Goal: Task Accomplishment & Management: Manage account settings

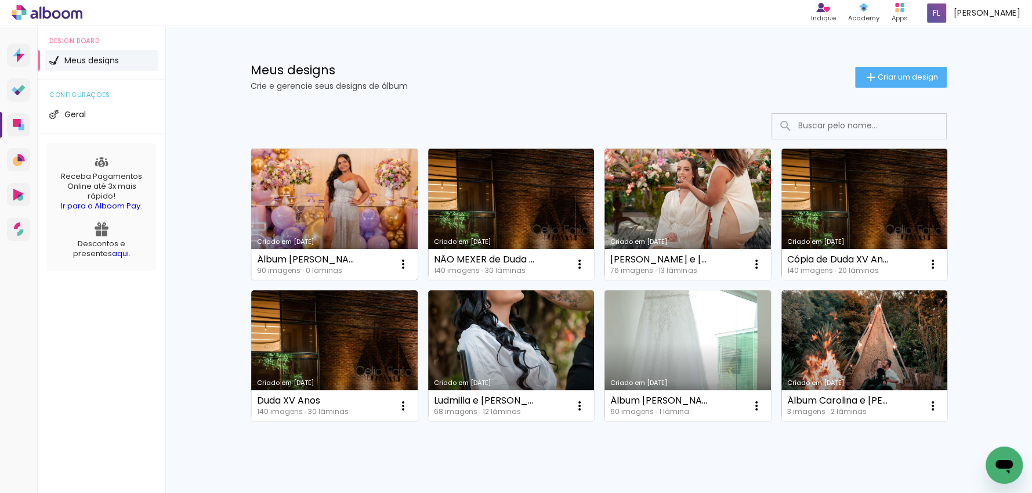
click at [346, 221] on link "Criado em [DATE]" at bounding box center [334, 214] width 167 height 131
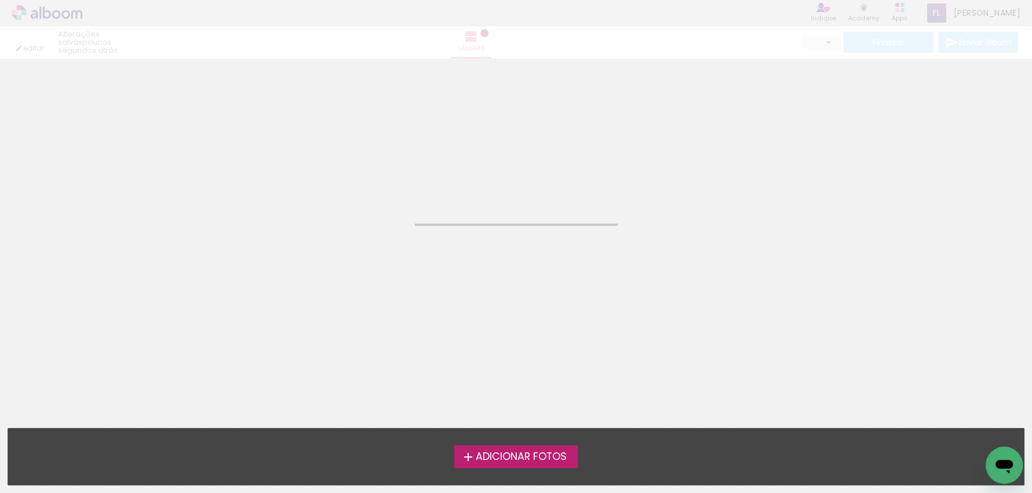
click at [346, 221] on neon-animated-pages "Confirmar Cancelar" at bounding box center [516, 276] width 1032 height 434
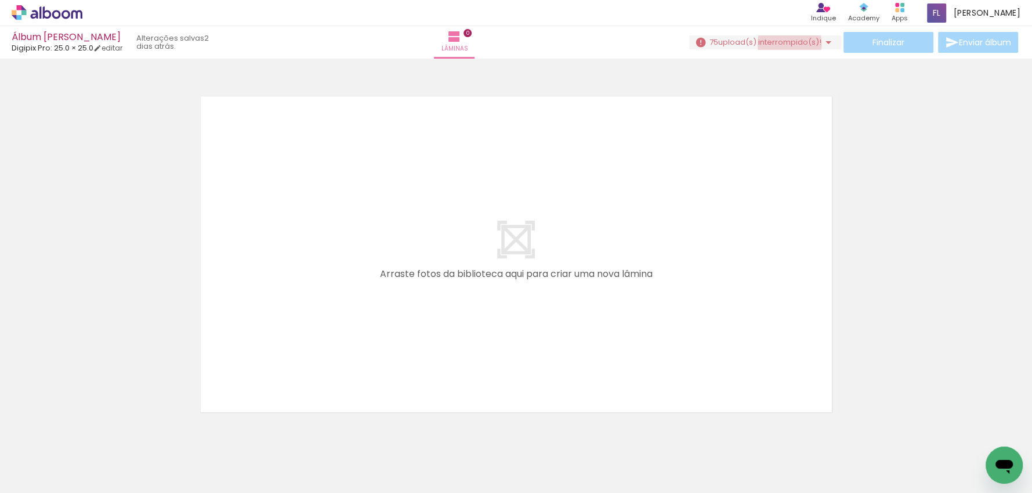
click at [785, 43] on span "upload(s) interrompido(s)!" at bounding box center [770, 42] width 103 height 11
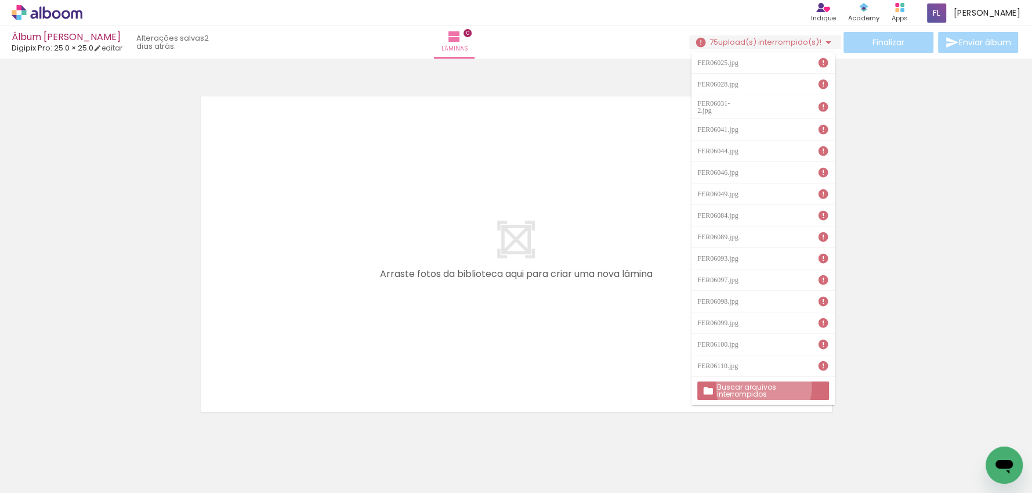
click at [0, 0] on slot "Buscar arquivos interrompidos" at bounding box center [0, 0] width 0 height 0
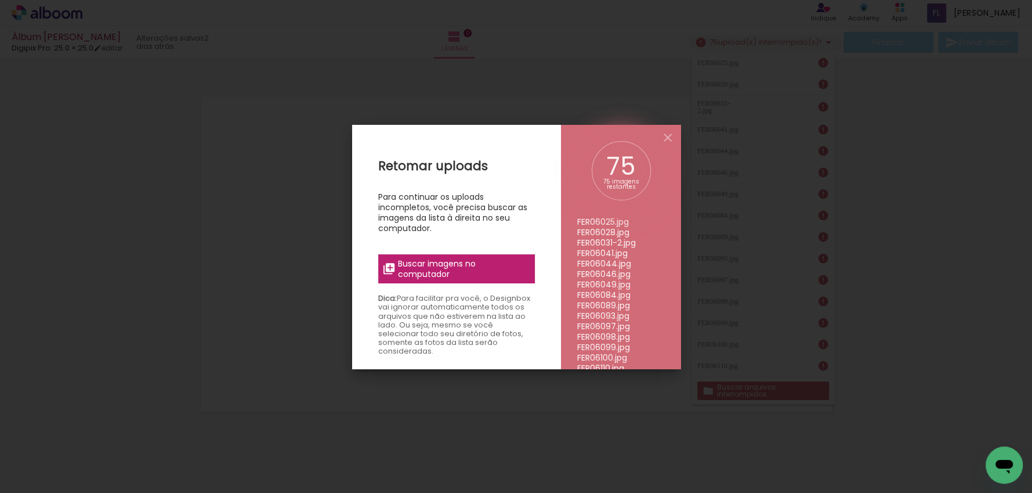
click at [433, 268] on span "Buscar imagens no computador" at bounding box center [462, 268] width 129 height 21
click at [0, 0] on input "file" at bounding box center [0, 0] width 0 height 0
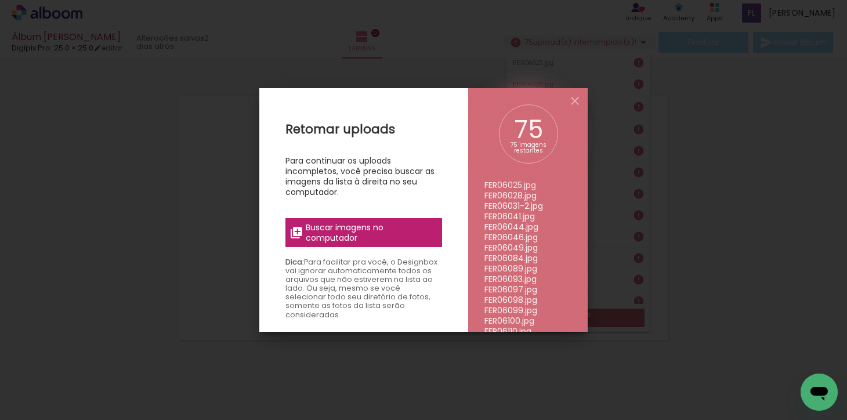
click at [369, 233] on span "Buscar imagens no computador" at bounding box center [370, 232] width 129 height 21
click at [0, 0] on input "file" at bounding box center [0, 0] width 0 height 0
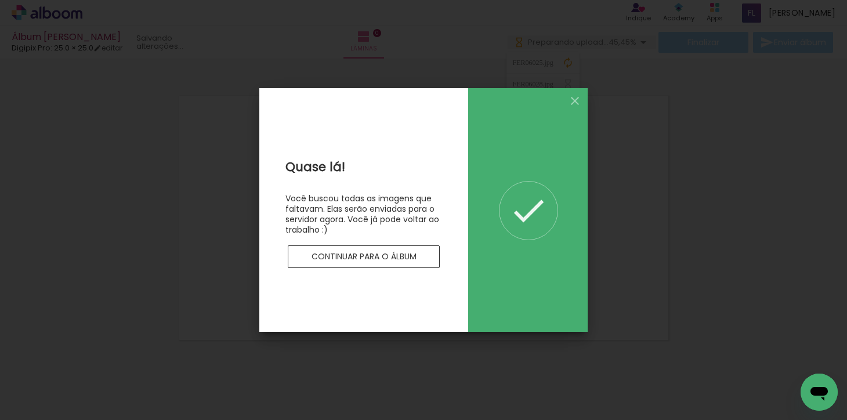
click at [0, 0] on slot "Continuar para o álbum" at bounding box center [0, 0] width 0 height 0
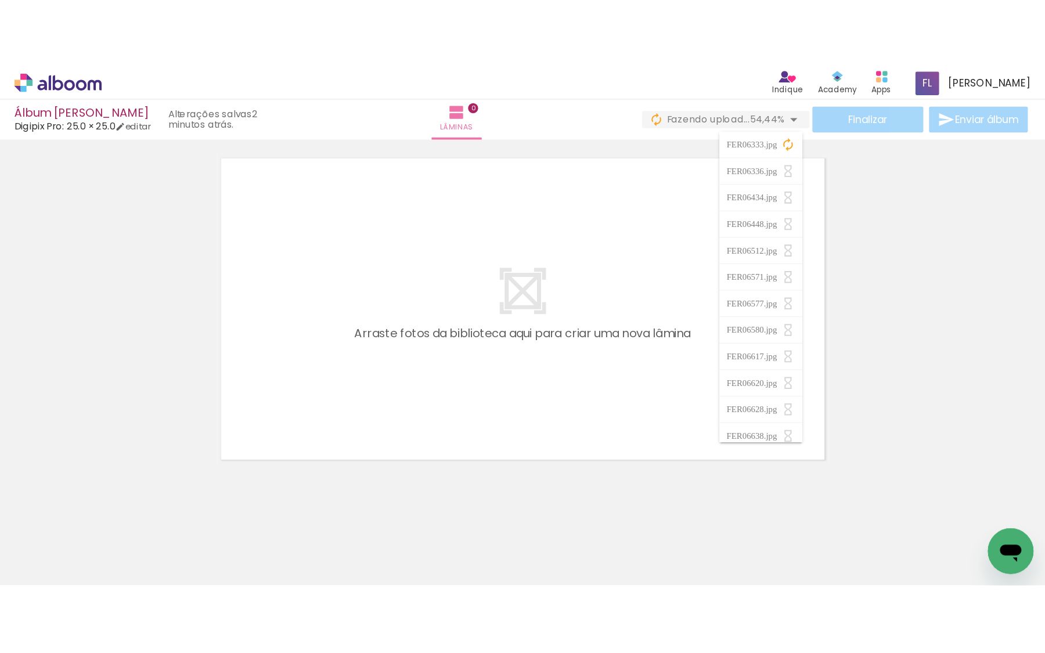
scroll to position [37, 0]
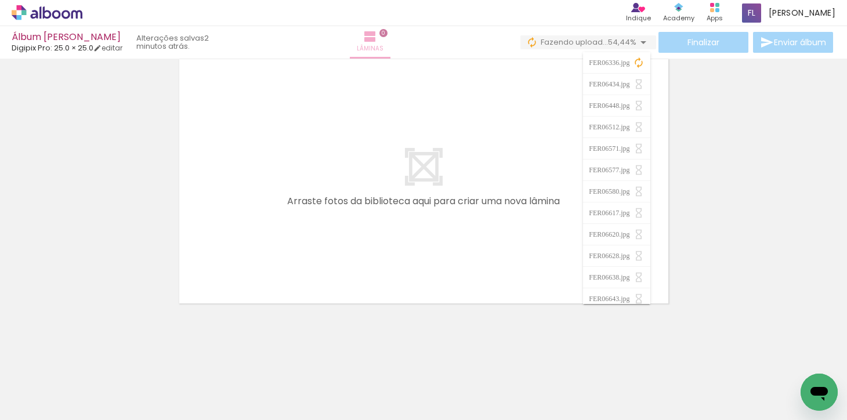
click at [377, 37] on iron-icon at bounding box center [370, 37] width 14 height 14
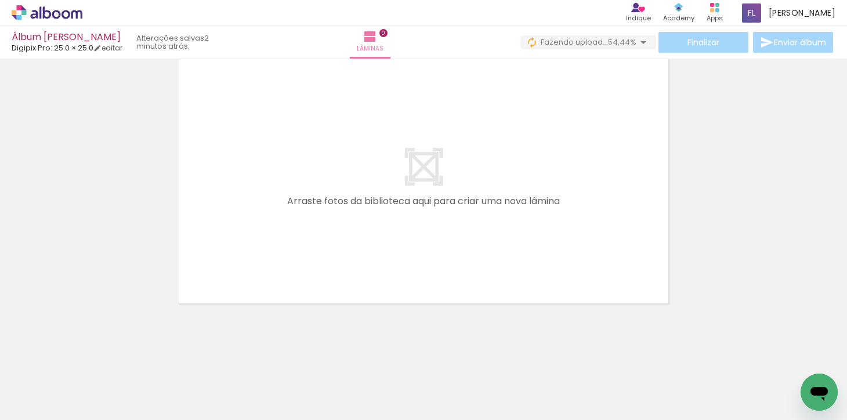
click at [551, 106] on quentale-layouter at bounding box center [424, 181] width 496 height 251
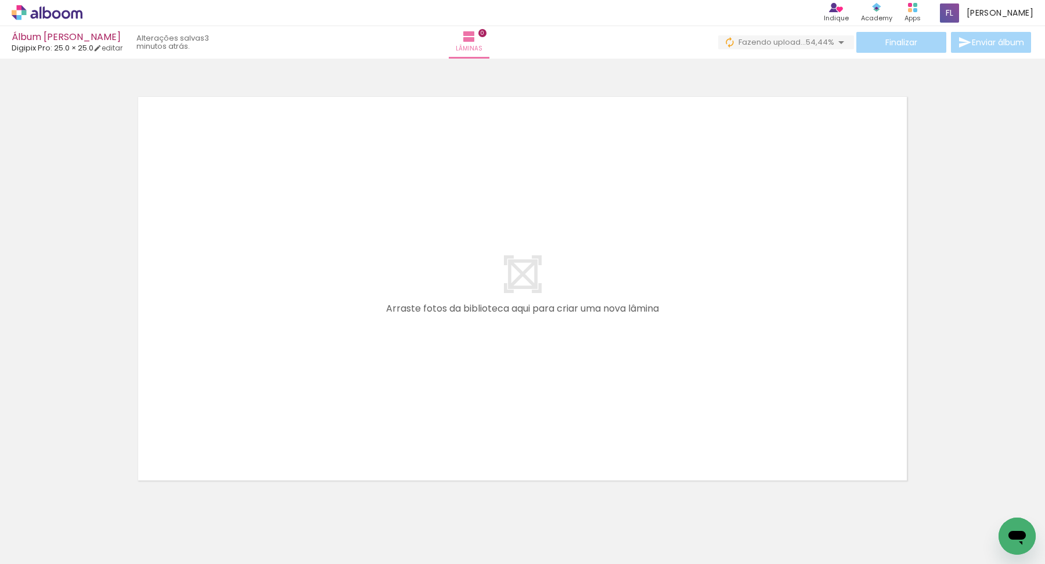
scroll to position [34, 0]
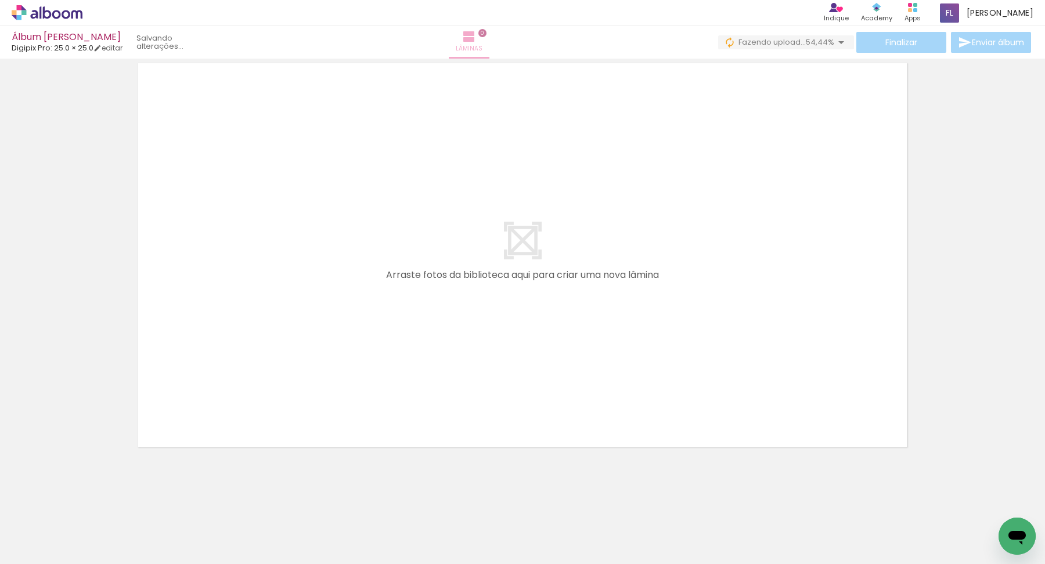
click at [482, 48] on span "Lâminas" at bounding box center [469, 49] width 27 height 10
click at [229, 373] on quentale-layouter at bounding box center [522, 255] width 778 height 393
click at [111, 48] on link "editar" at bounding box center [107, 48] width 29 height 10
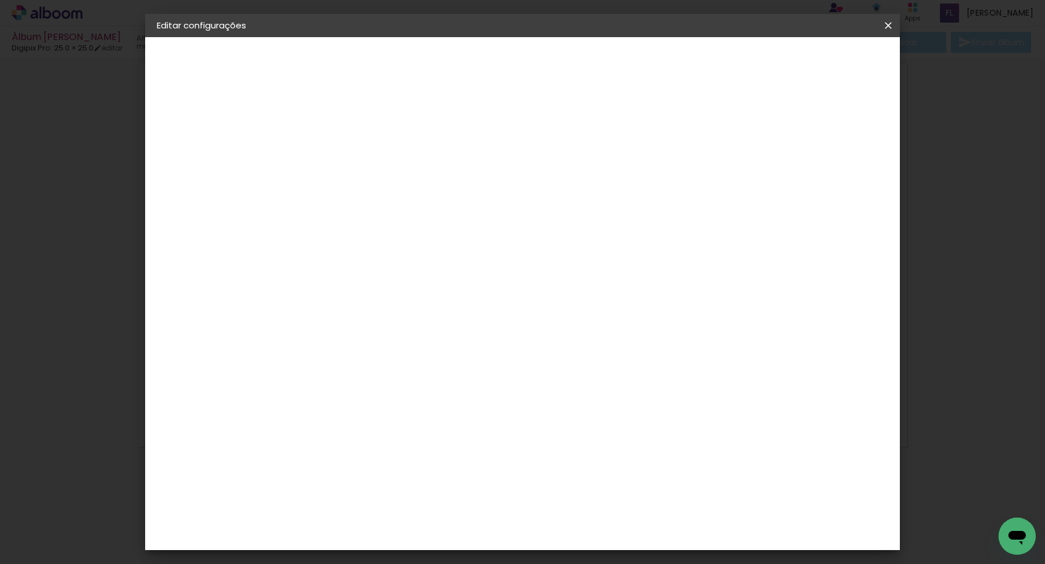
click at [759, 128] on div at bounding box center [753, 125] width 10 height 10
type paper-checkbox "on"
click at [824, 60] on span "Salvar configurações" at bounding box center [781, 61] width 86 height 8
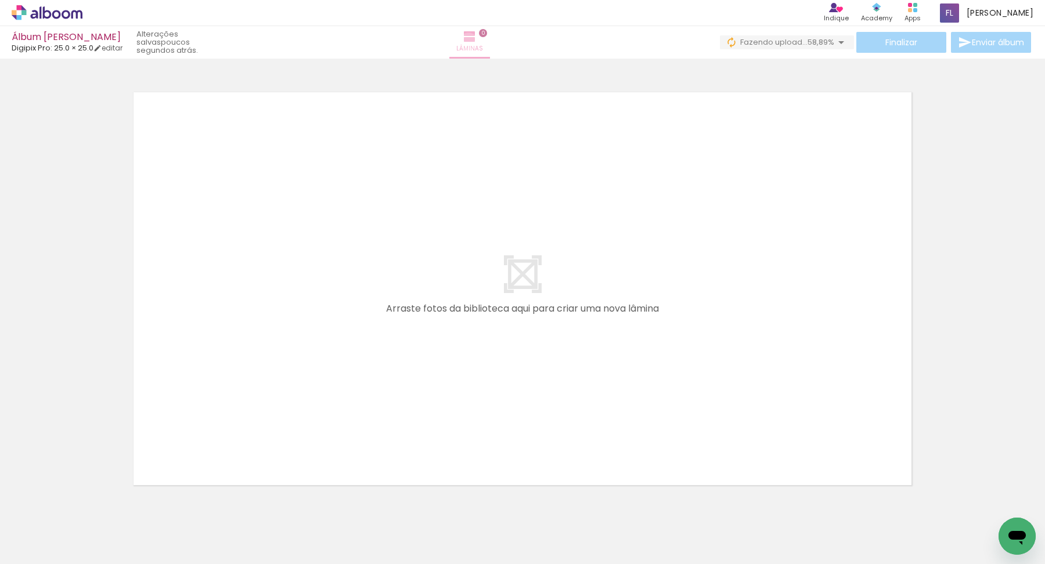
click at [476, 42] on iron-icon at bounding box center [470, 37] width 14 height 14
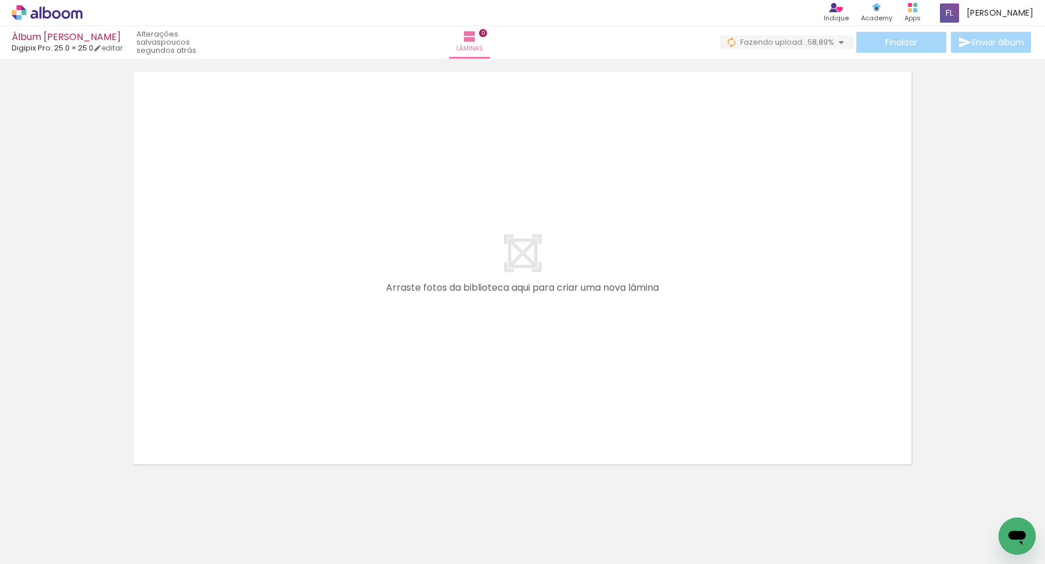
scroll to position [34, 0]
click at [108, 492] on div at bounding box center [116, 525] width 57 height 38
click at [142, 492] on div at bounding box center [116, 525] width 52 height 35
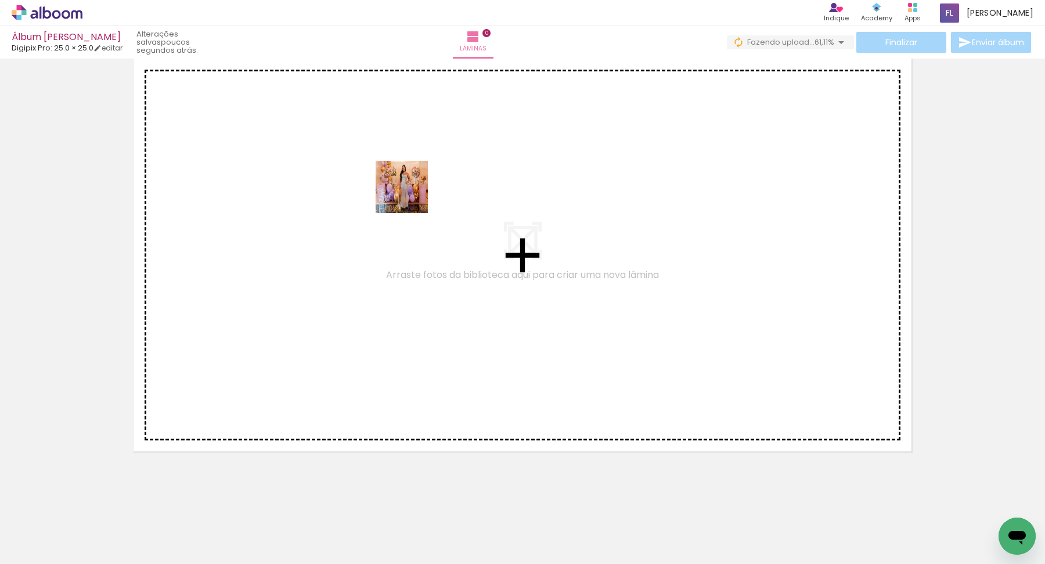
drag, startPoint x: 120, startPoint y: 533, endPoint x: 411, endPoint y: 197, distance: 443.9
click at [411, 197] on quentale-workspace at bounding box center [522, 282] width 1045 height 564
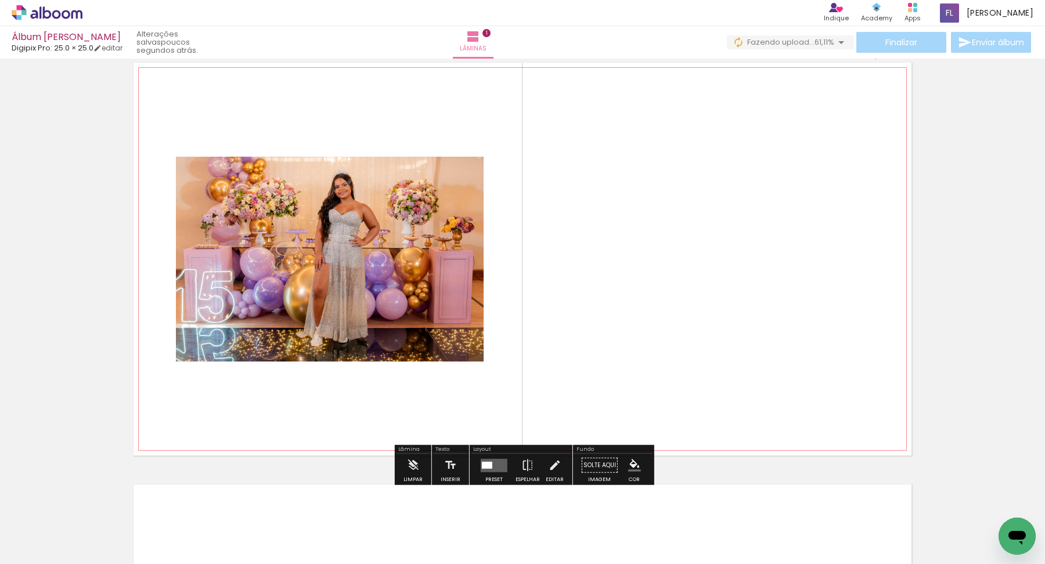
scroll to position [13, 0]
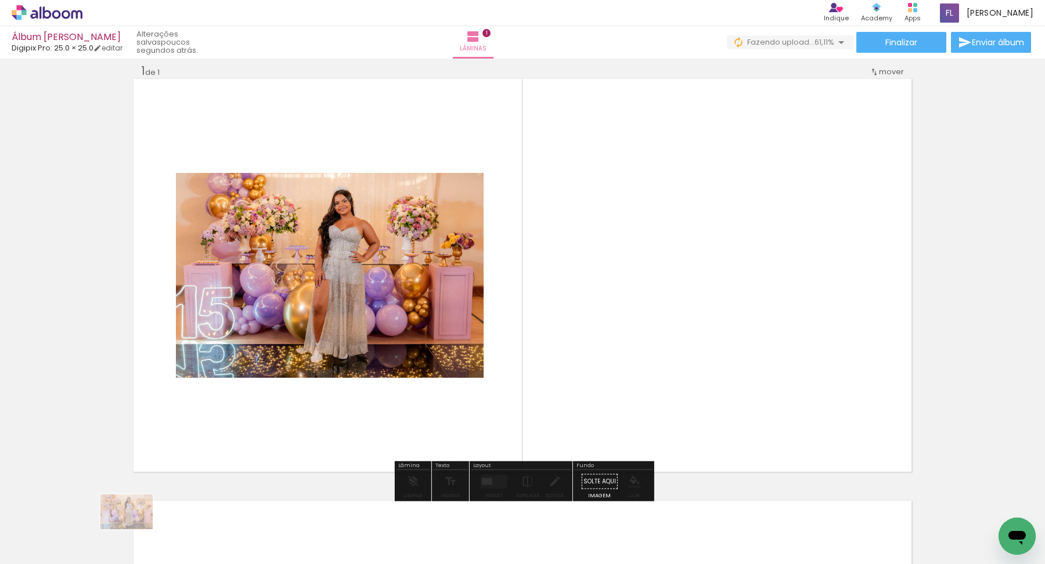
drag, startPoint x: 114, startPoint y: 525, endPoint x: 131, endPoint y: 541, distance: 23.4
click at [131, 492] on div at bounding box center [116, 525] width 57 height 38
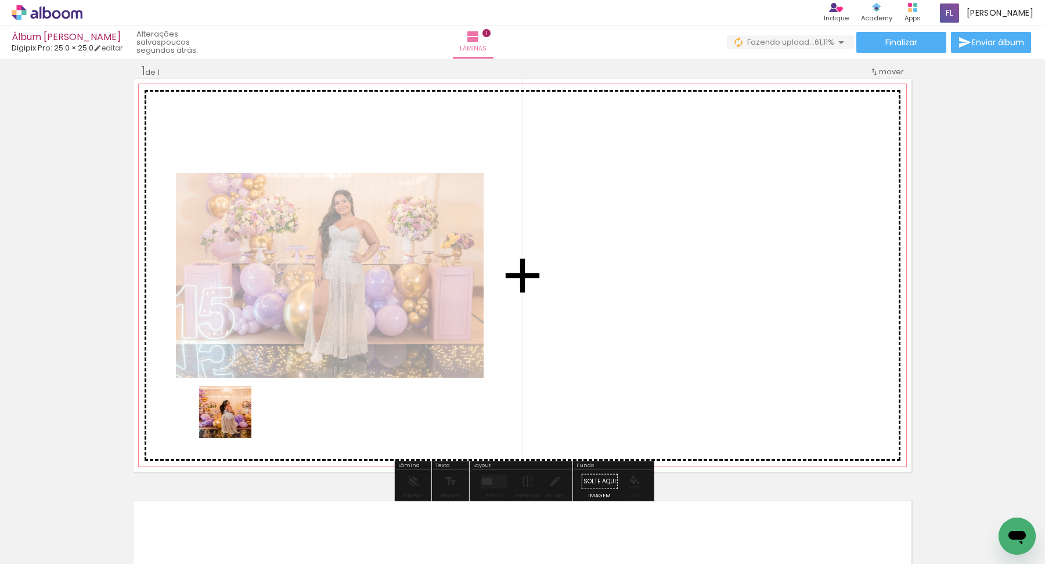
drag, startPoint x: 182, startPoint y: 543, endPoint x: 238, endPoint y: 408, distance: 145.9
click at [238, 408] on quentale-workspace at bounding box center [522, 282] width 1045 height 564
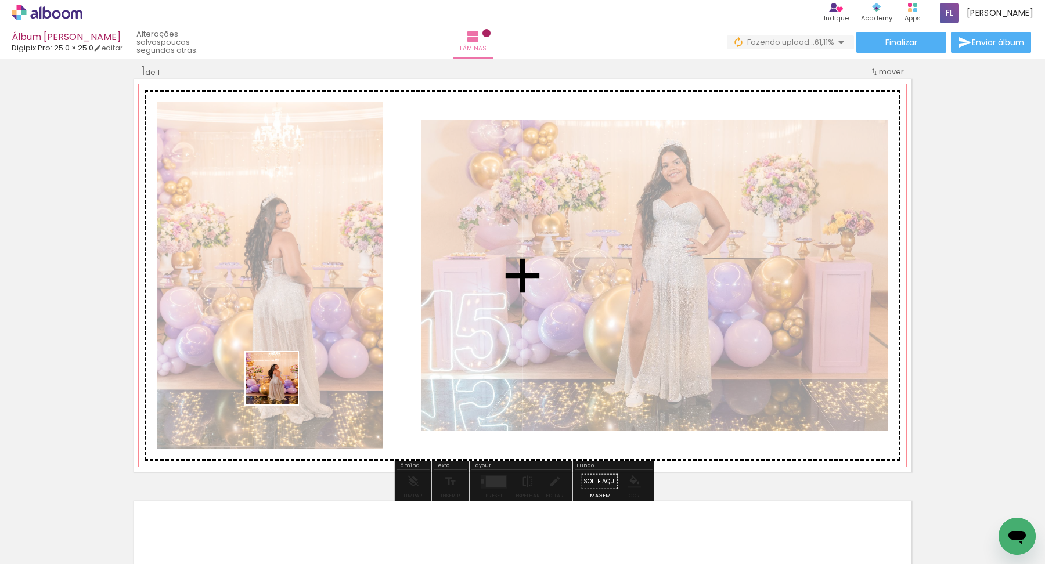
drag, startPoint x: 252, startPoint y: 534, endPoint x: 281, endPoint y: 385, distance: 151.8
click at [281, 385] on quentale-workspace at bounding box center [522, 282] width 1045 height 564
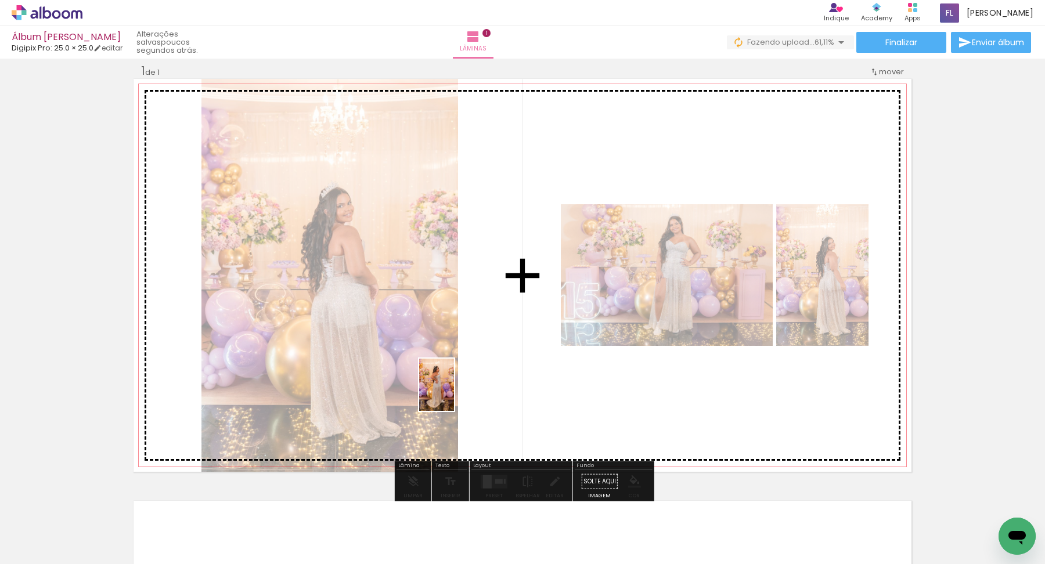
drag, startPoint x: 316, startPoint y: 539, endPoint x: 454, endPoint y: 393, distance: 200.7
click at [454, 393] on quentale-workspace at bounding box center [522, 282] width 1045 height 564
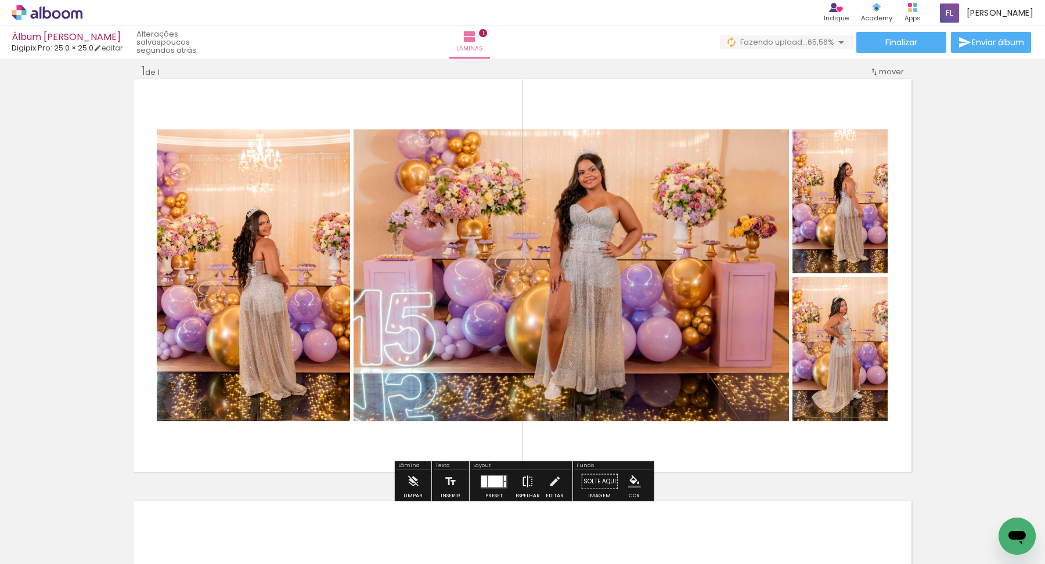
click at [525, 481] on iron-icon at bounding box center [527, 481] width 13 height 23
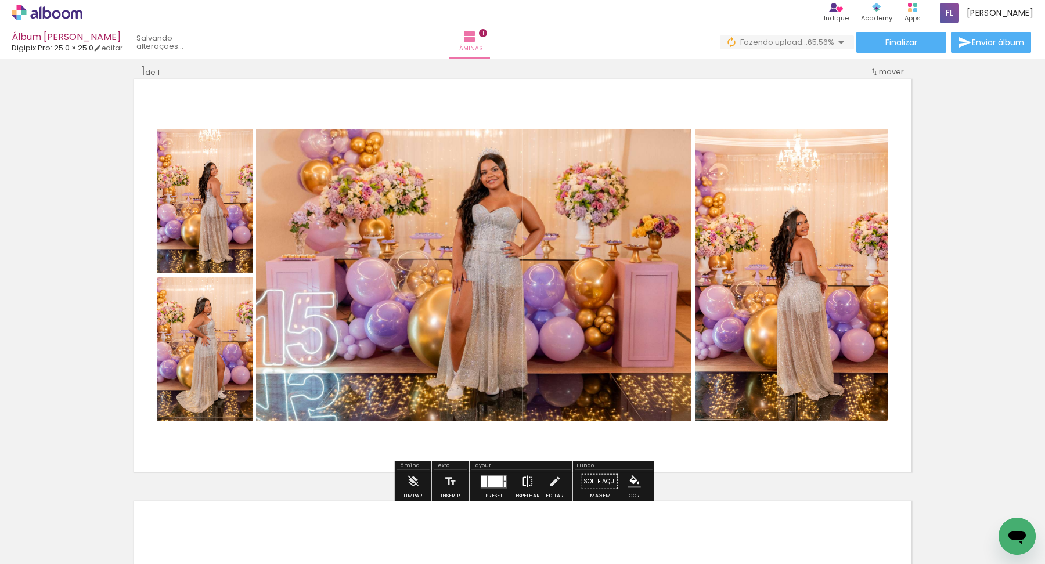
click at [525, 481] on iron-icon at bounding box center [527, 481] width 13 height 23
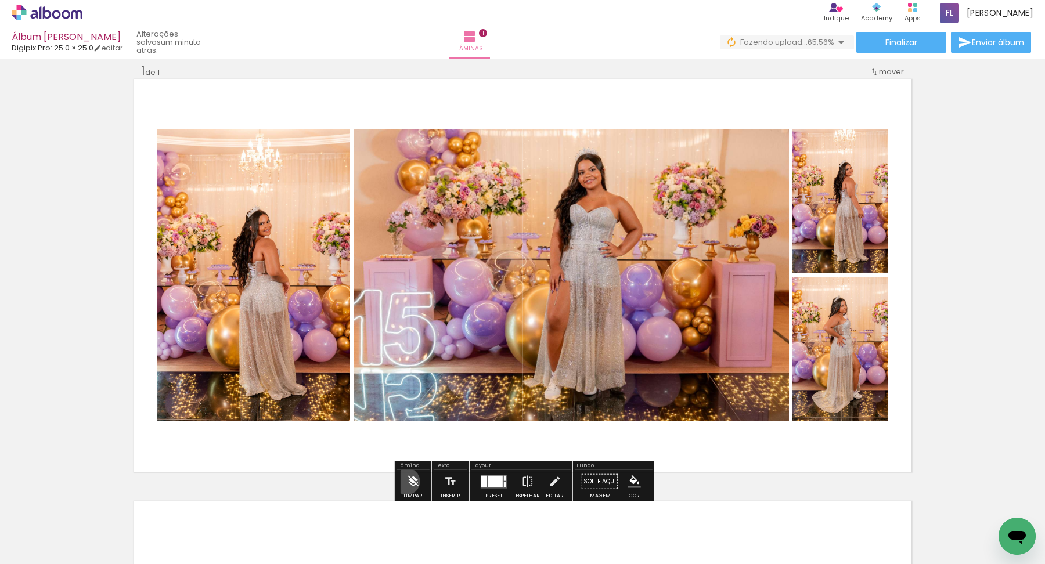
click at [407, 481] on iron-icon at bounding box center [412, 481] width 13 height 23
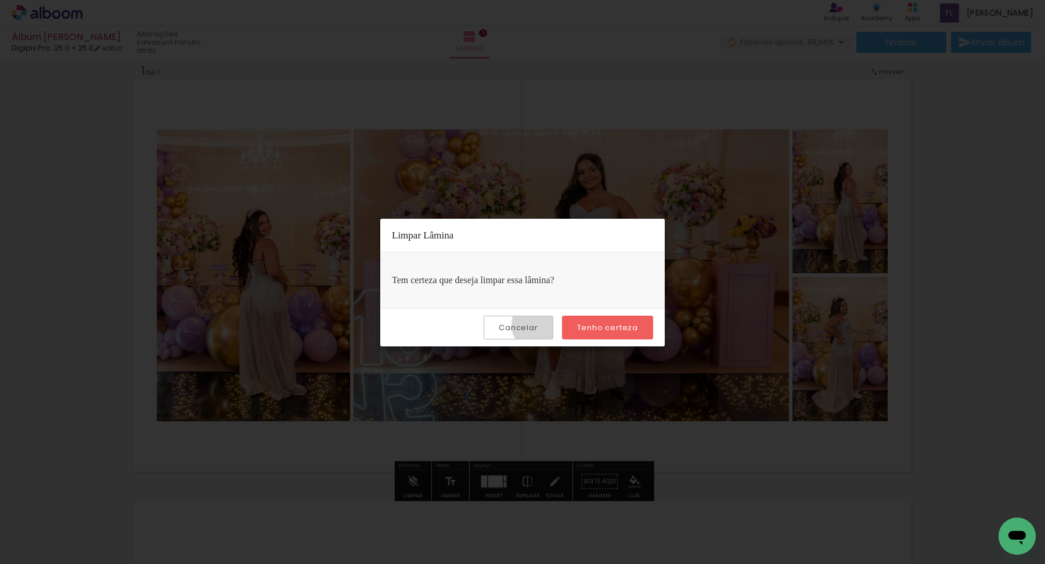
click at [541, 324] on paper-button "Cancelar" at bounding box center [517, 328] width 69 height 24
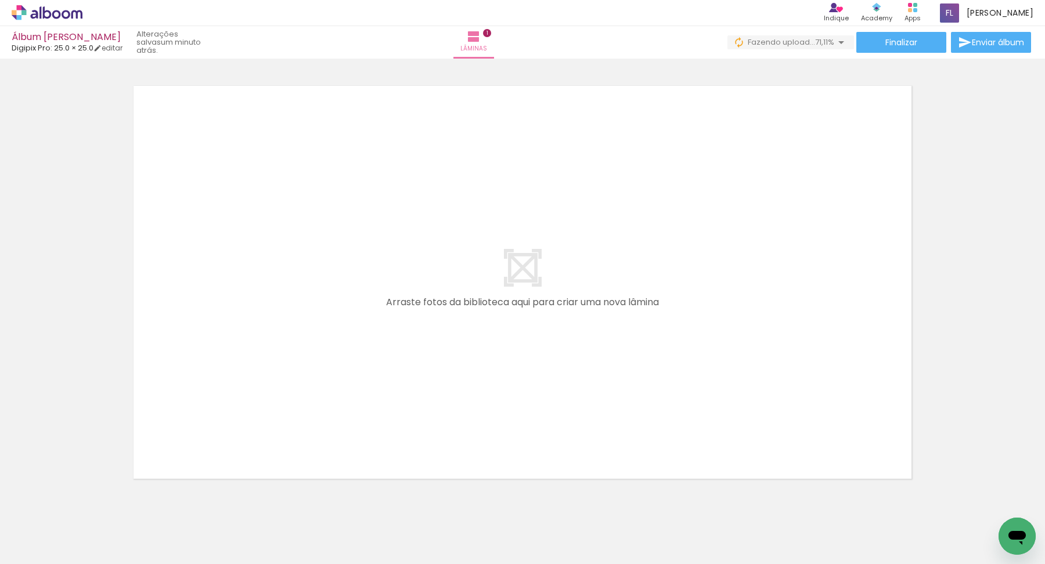
scroll to position [437, 0]
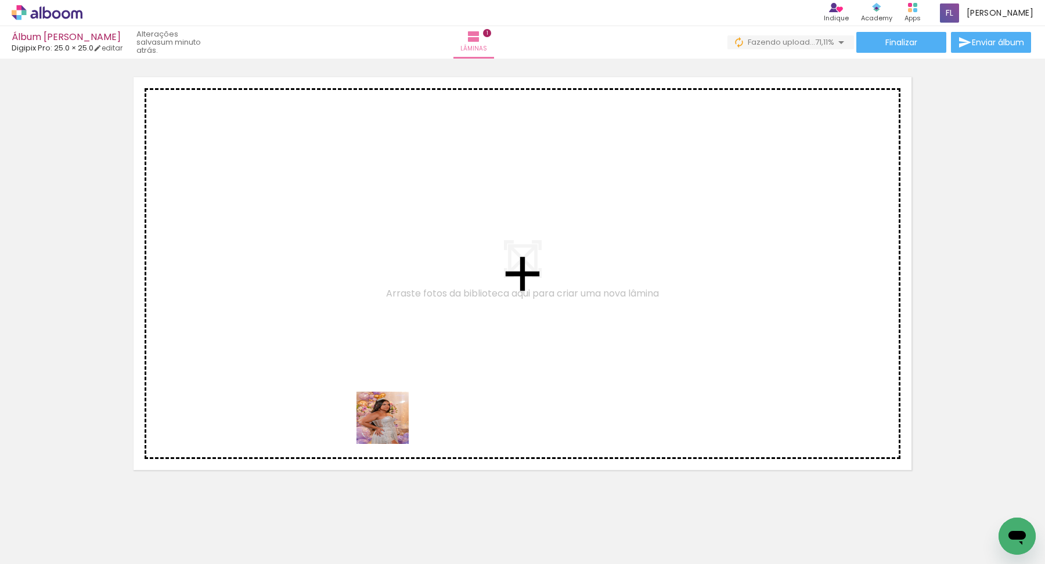
drag, startPoint x: 382, startPoint y: 536, endPoint x: 405, endPoint y: 349, distance: 187.7
click at [405, 349] on quentale-workspace at bounding box center [522, 282] width 1045 height 564
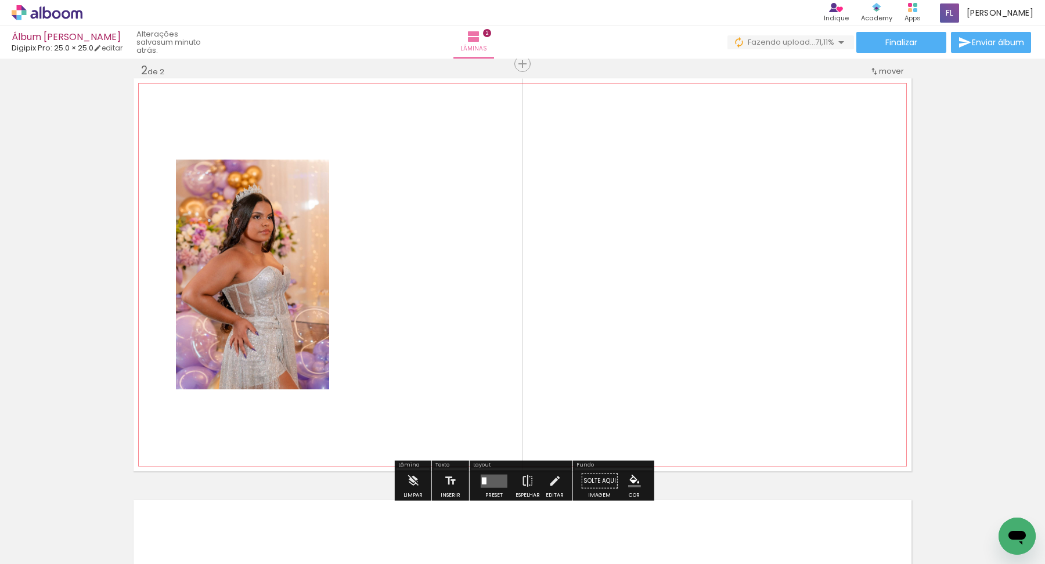
scroll to position [435, 0]
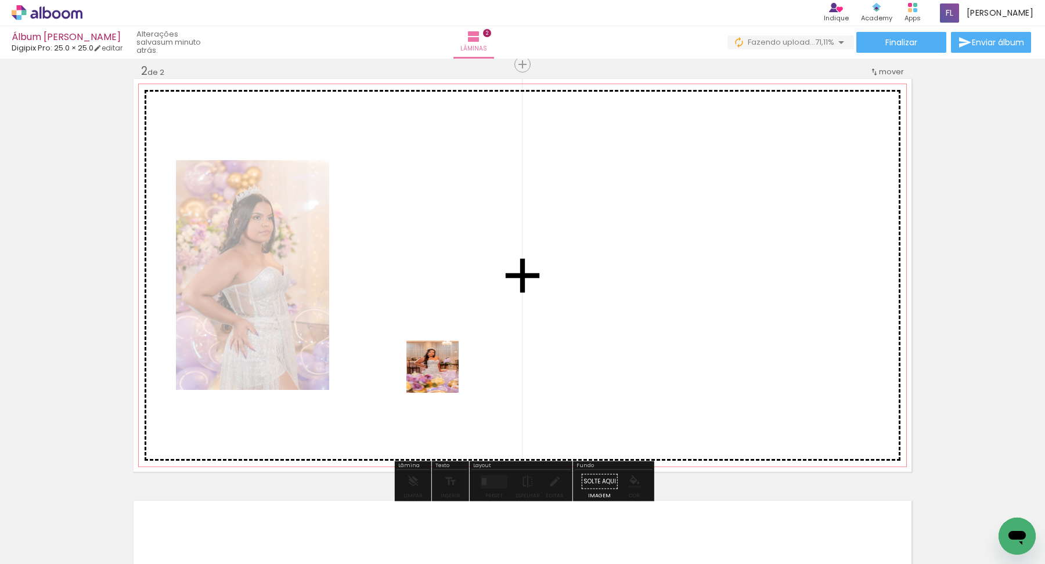
drag, startPoint x: 441, startPoint y: 534, endPoint x: 444, endPoint y: 324, distance: 209.5
click at [444, 324] on quentale-workspace at bounding box center [522, 282] width 1045 height 564
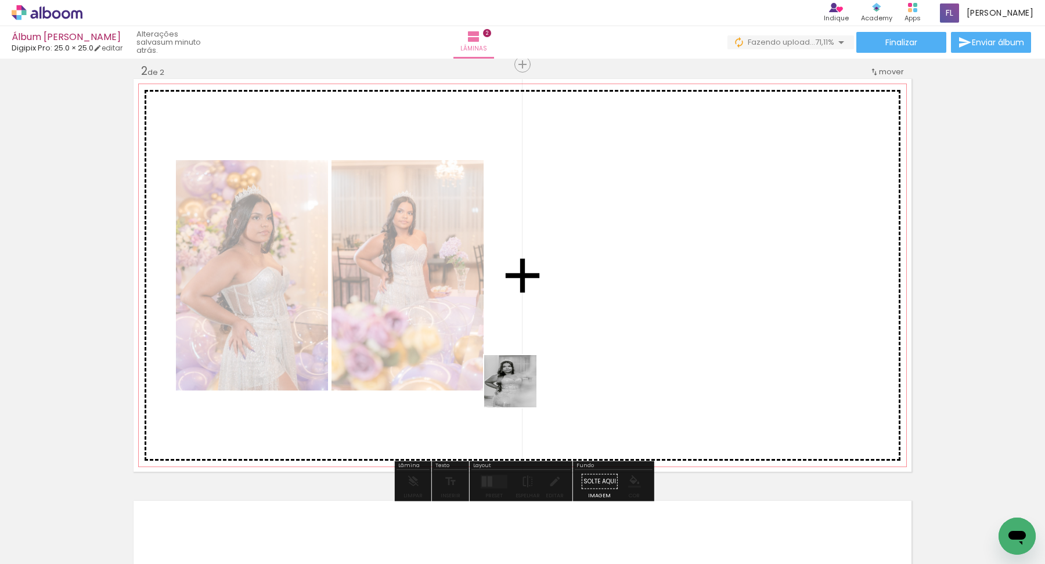
drag, startPoint x: 519, startPoint y: 540, endPoint x: 519, endPoint y: 360, distance: 179.9
click at [519, 360] on quentale-workspace at bounding box center [522, 282] width 1045 height 564
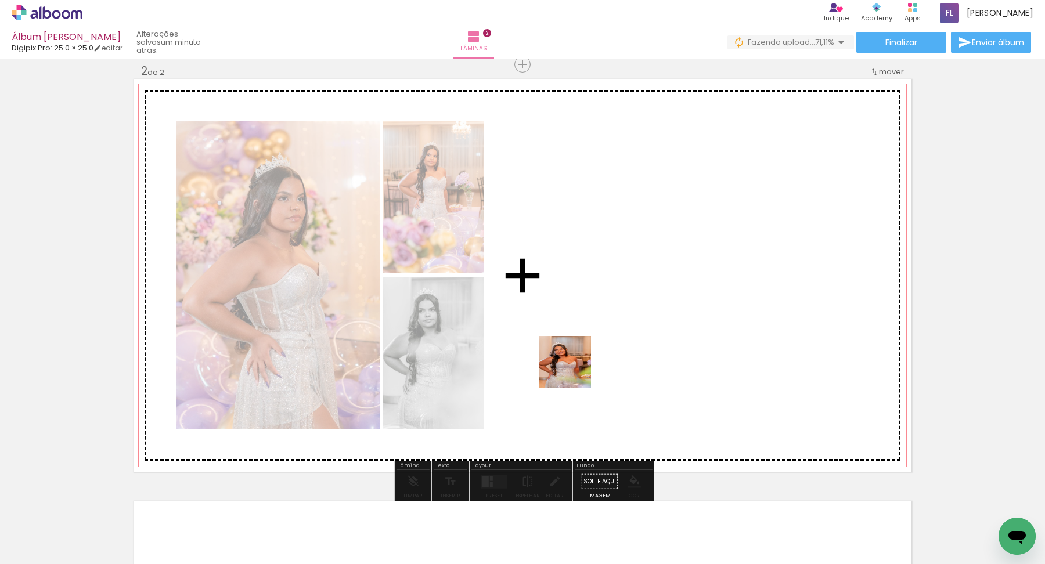
drag, startPoint x: 577, startPoint y: 544, endPoint x: 570, endPoint y: 364, distance: 180.7
click at [570, 364] on quentale-workspace at bounding box center [522, 282] width 1045 height 564
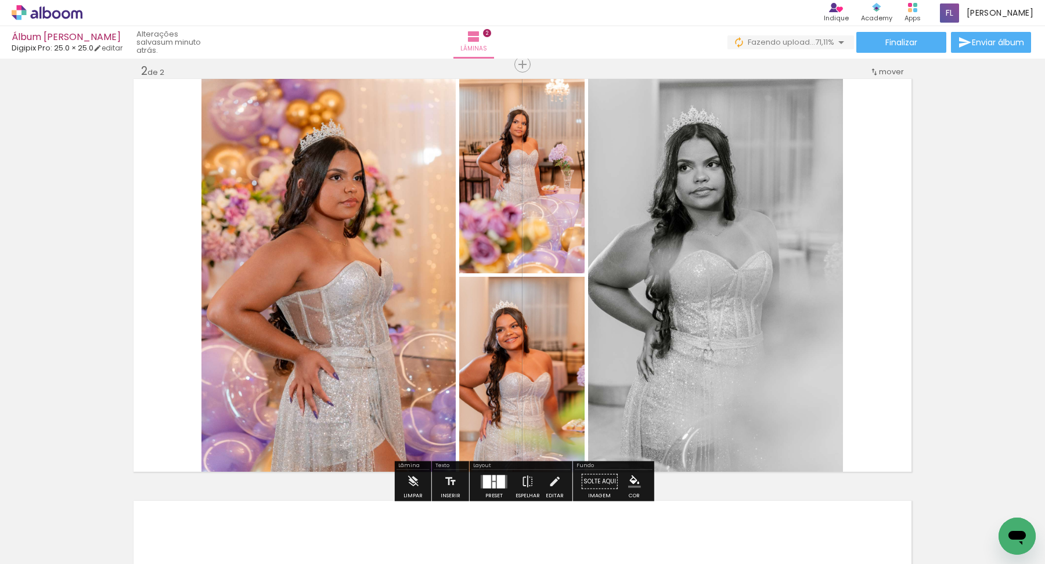
drag, startPoint x: 647, startPoint y: 532, endPoint x: 663, endPoint y: 341, distance: 191.6
click at [663, 341] on quentale-workspace at bounding box center [522, 282] width 1045 height 564
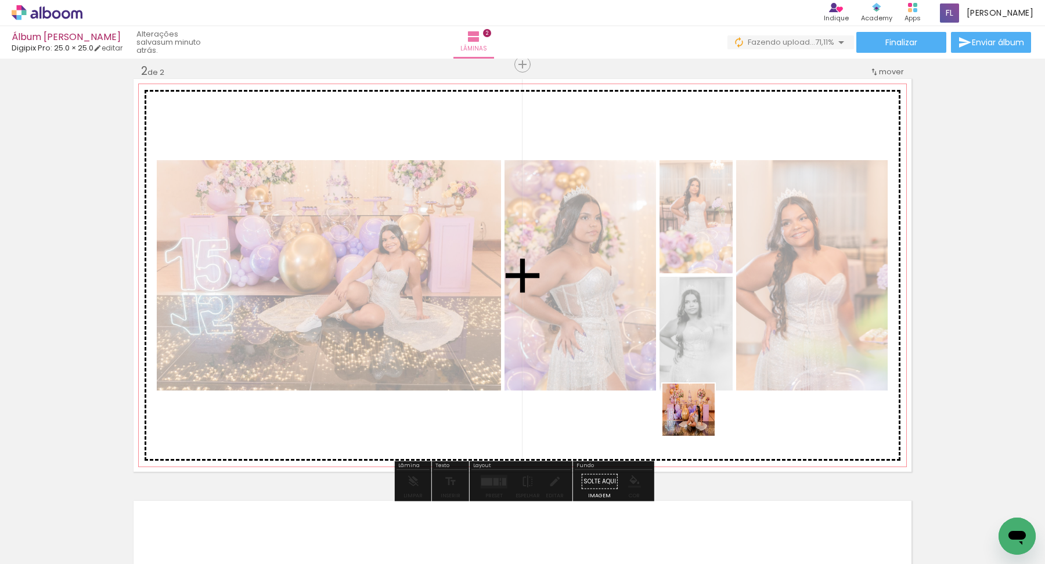
drag, startPoint x: 692, startPoint y: 531, endPoint x: 698, endPoint y: 413, distance: 117.9
click at [698, 413] on quentale-workspace at bounding box center [522, 282] width 1045 height 564
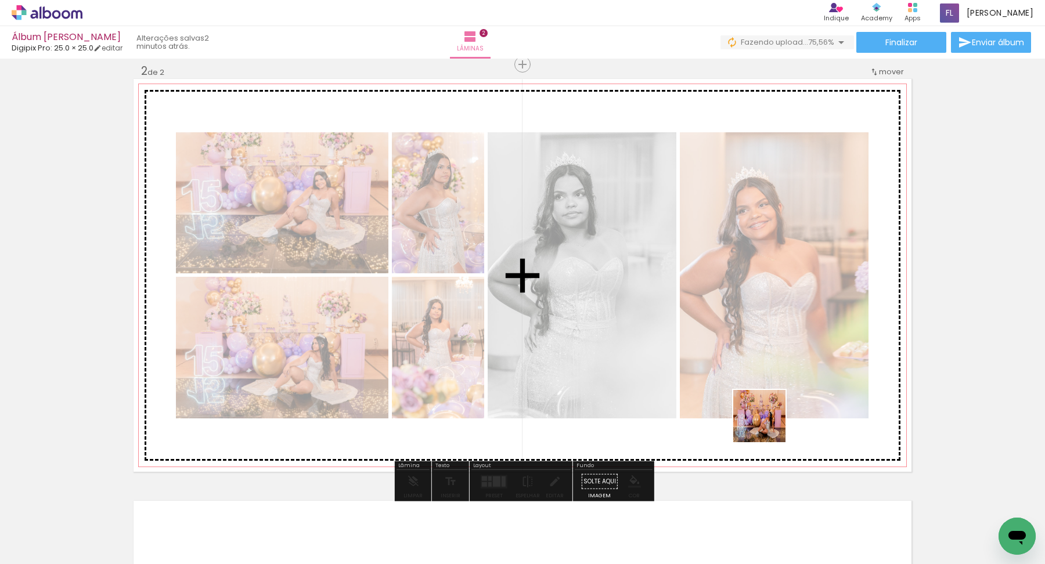
drag, startPoint x: 768, startPoint y: 536, endPoint x: 768, endPoint y: 420, distance: 116.1
click at [768, 420] on quentale-workspace at bounding box center [522, 282] width 1045 height 564
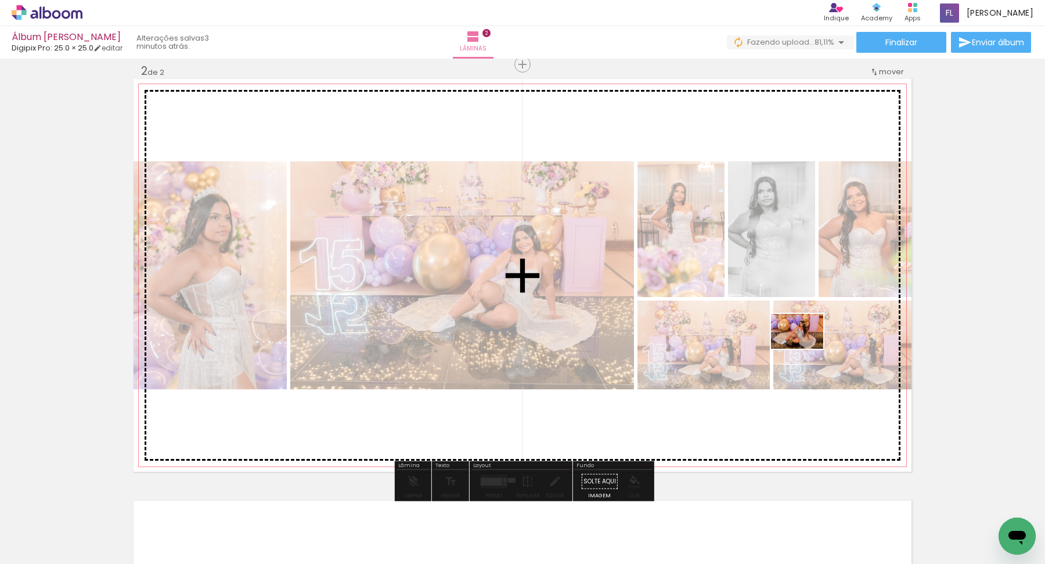
drag, startPoint x: 840, startPoint y: 534, endPoint x: 805, endPoint y: 349, distance: 188.4
click at [805, 349] on quentale-workspace at bounding box center [522, 282] width 1045 height 564
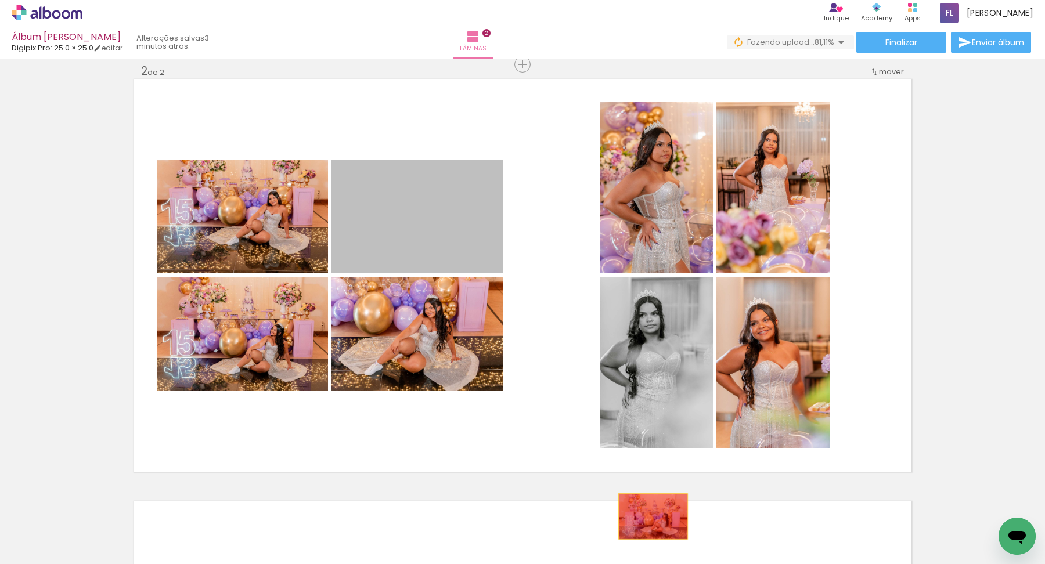
drag, startPoint x: 406, startPoint y: 227, endPoint x: 653, endPoint y: 518, distance: 382.1
click at [653, 492] on quentale-workspace at bounding box center [522, 282] width 1045 height 564
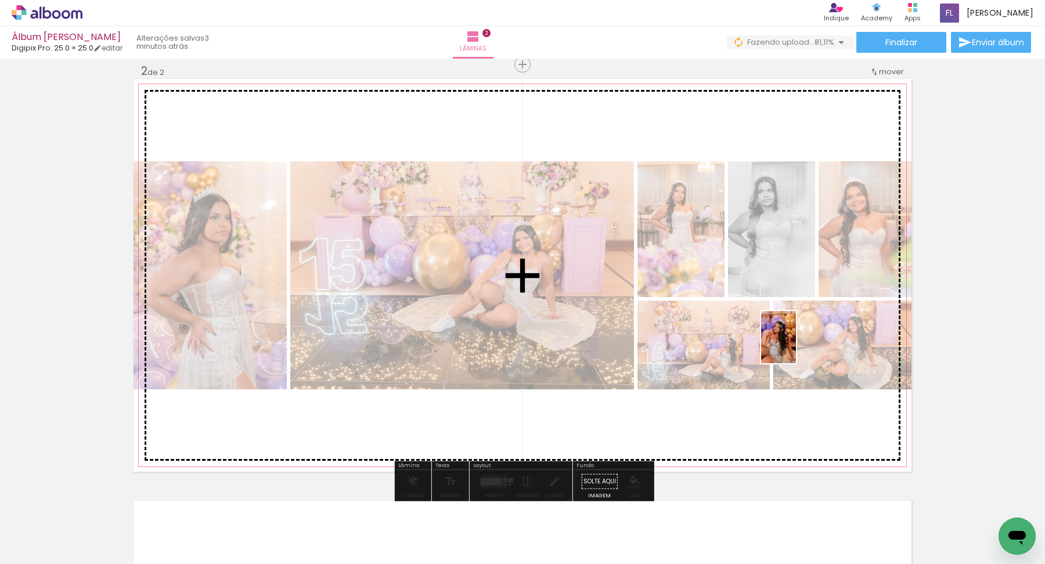
drag, startPoint x: 902, startPoint y: 536, endPoint x: 795, endPoint y: 345, distance: 219.3
click at [795, 345] on quentale-workspace at bounding box center [522, 282] width 1045 height 564
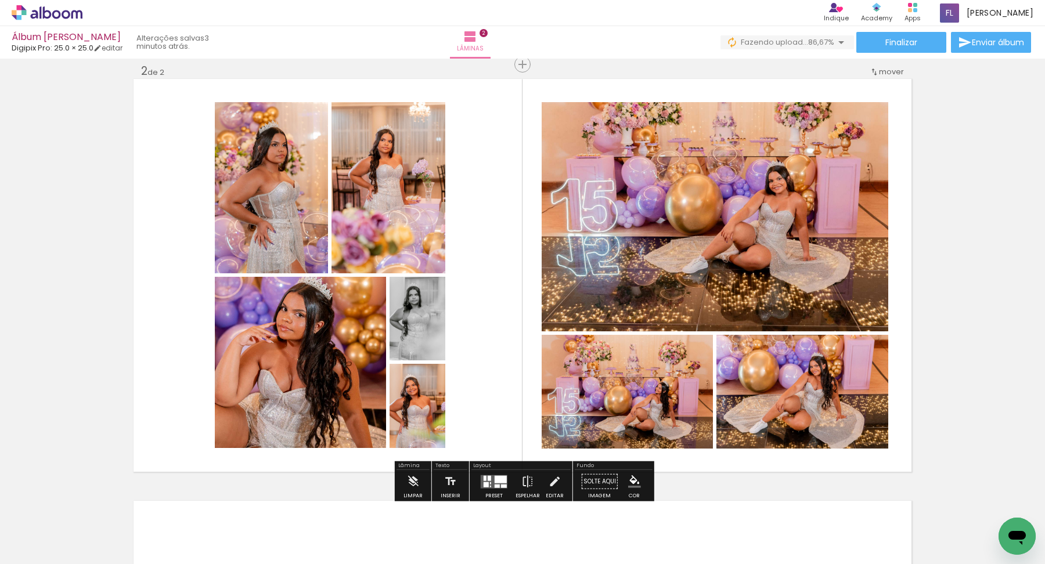
click at [490, 480] on quentale-layouter at bounding box center [494, 481] width 27 height 13
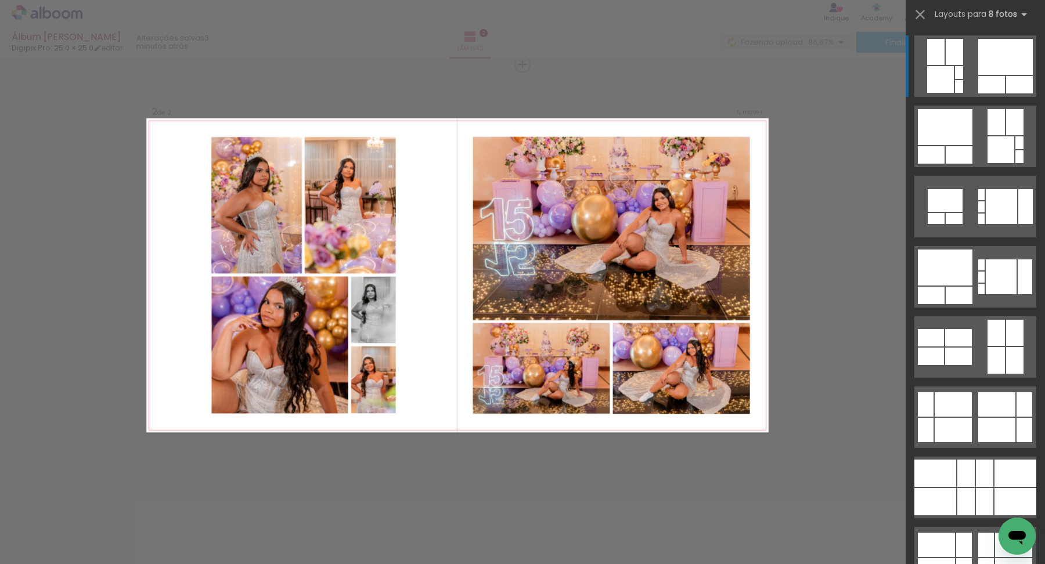
click at [999, 74] on div at bounding box center [1005, 57] width 55 height 36
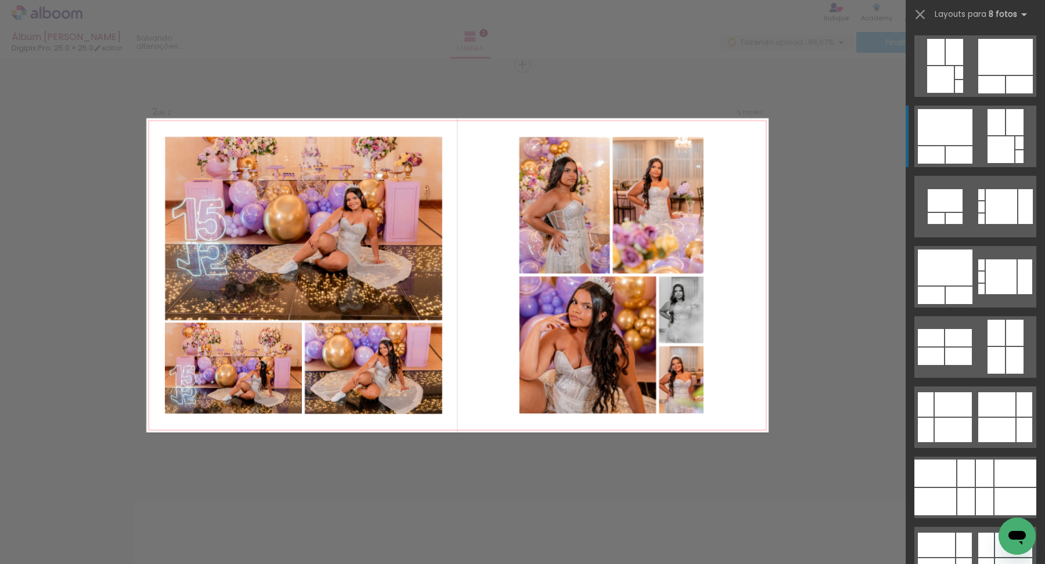
click at [944, 65] on div at bounding box center [935, 52] width 17 height 26
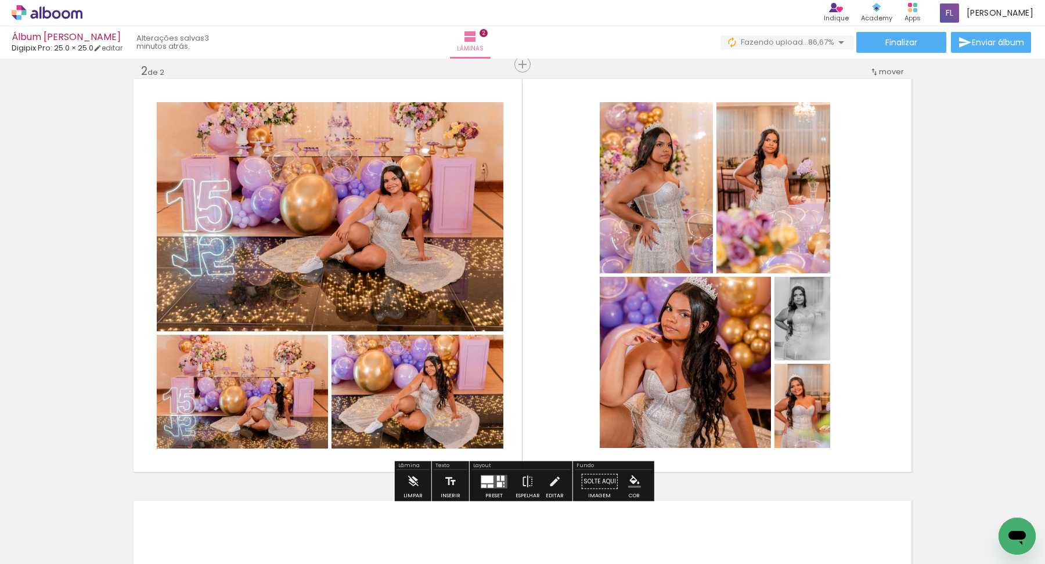
click at [482, 479] on div at bounding box center [487, 479] width 12 height 8
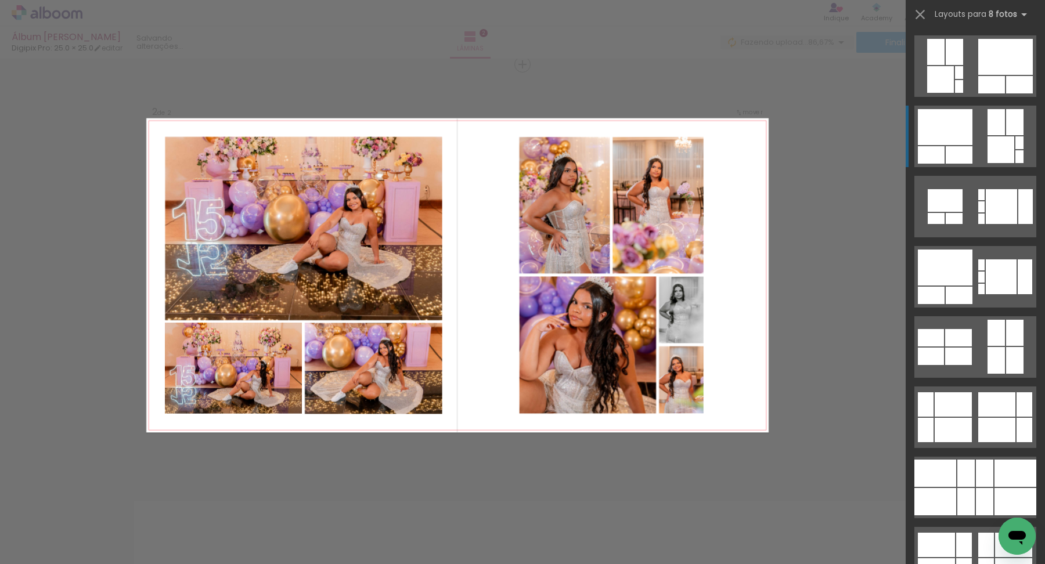
scroll to position [70, 0]
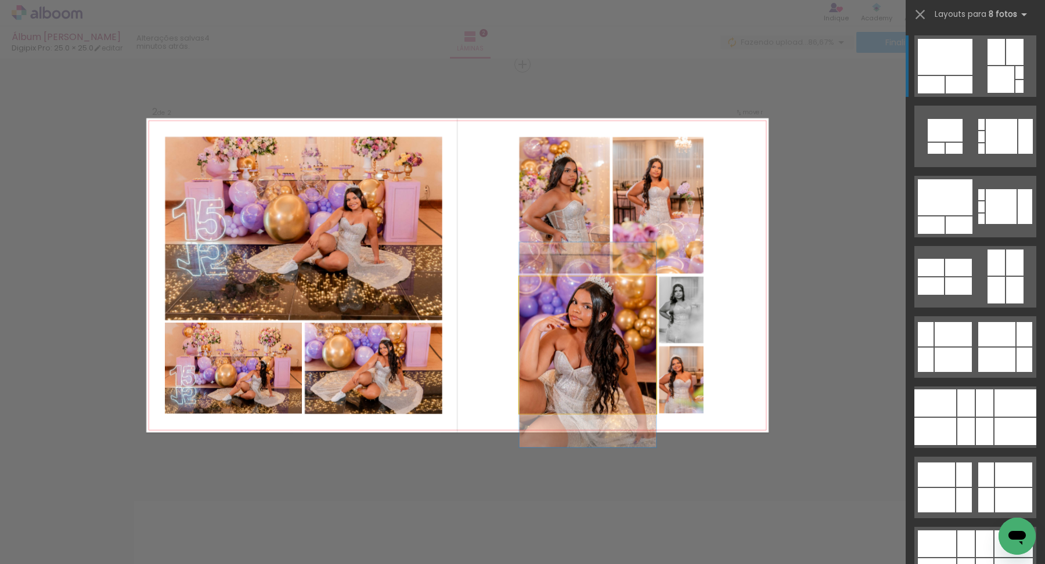
click at [0, 0] on slot at bounding box center [0, 0] width 0 height 0
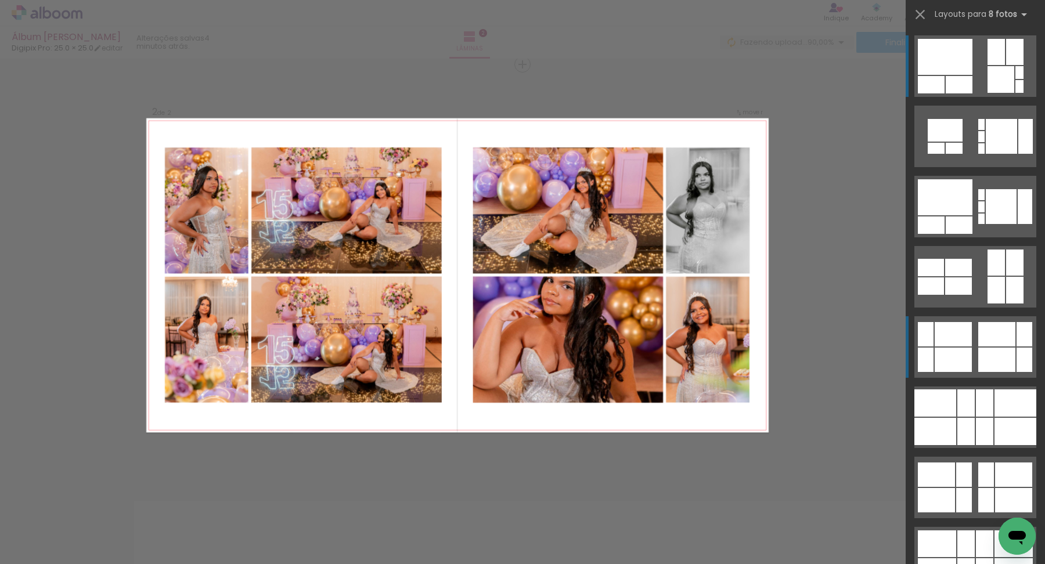
click at [955, 9] on div at bounding box center [959, 2] width 8 height 13
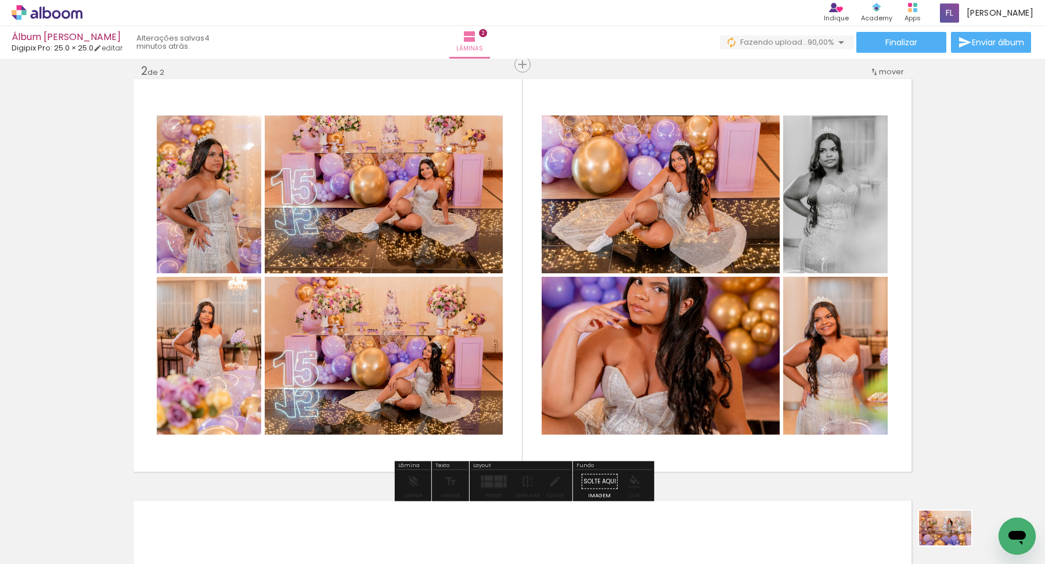
drag, startPoint x: 954, startPoint y: 526, endPoint x: 949, endPoint y: 540, distance: 15.2
click at [949, 492] on div at bounding box center [961, 525] width 57 height 38
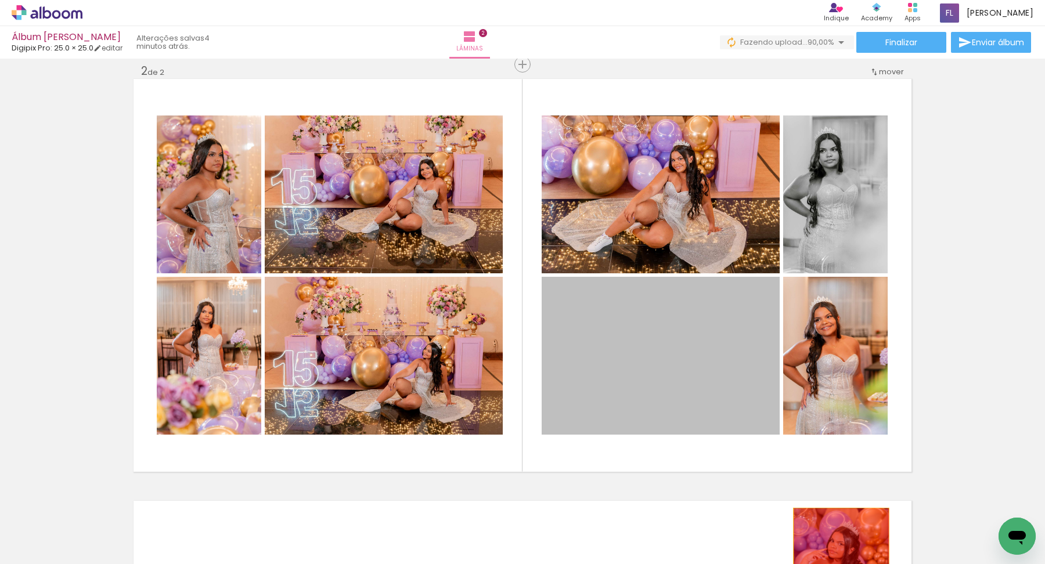
drag, startPoint x: 651, startPoint y: 359, endPoint x: 842, endPoint y: 538, distance: 261.5
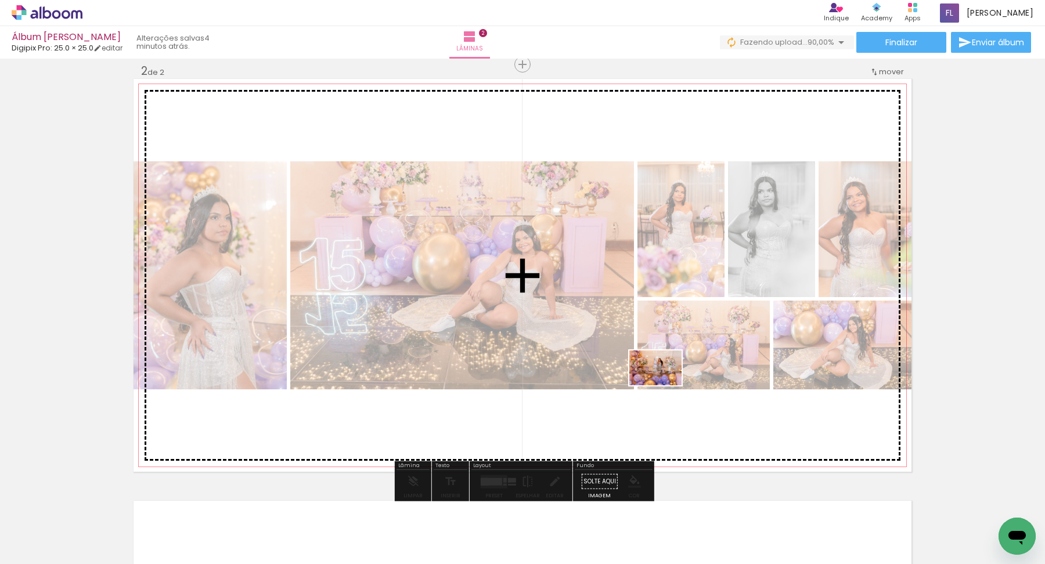
drag, startPoint x: 963, startPoint y: 533, endPoint x: 664, endPoint y: 385, distance: 334.3
click at [664, 385] on quentale-workspace at bounding box center [522, 282] width 1045 height 564
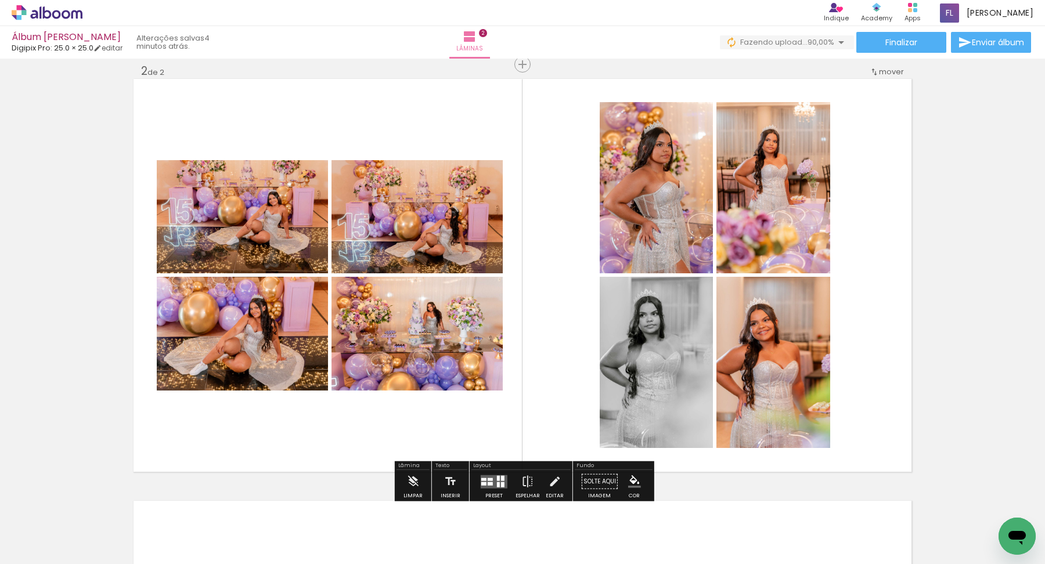
click at [493, 482] on quentale-layouter at bounding box center [494, 481] width 27 height 13
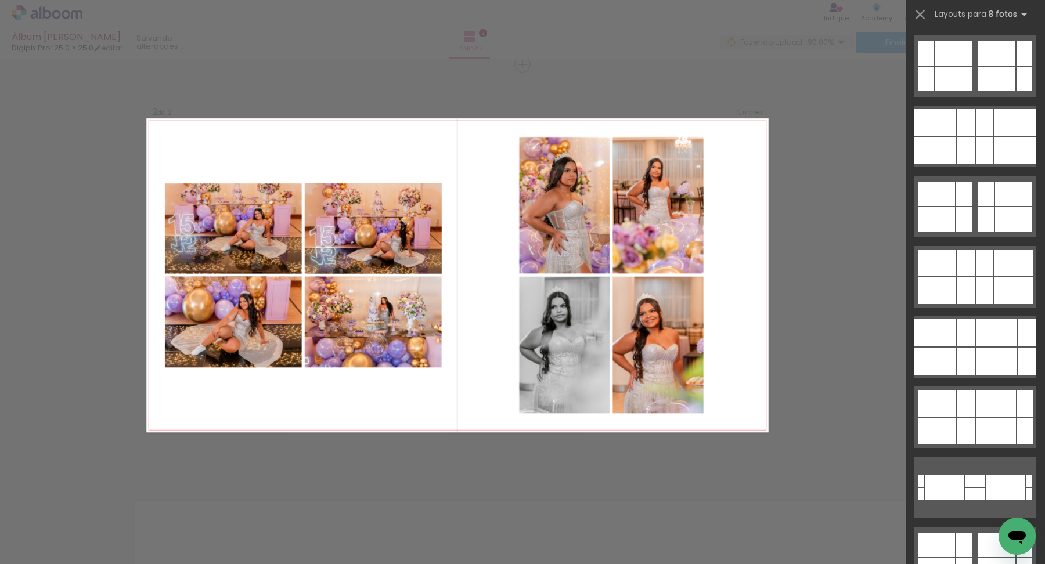
scroll to position [0, 0]
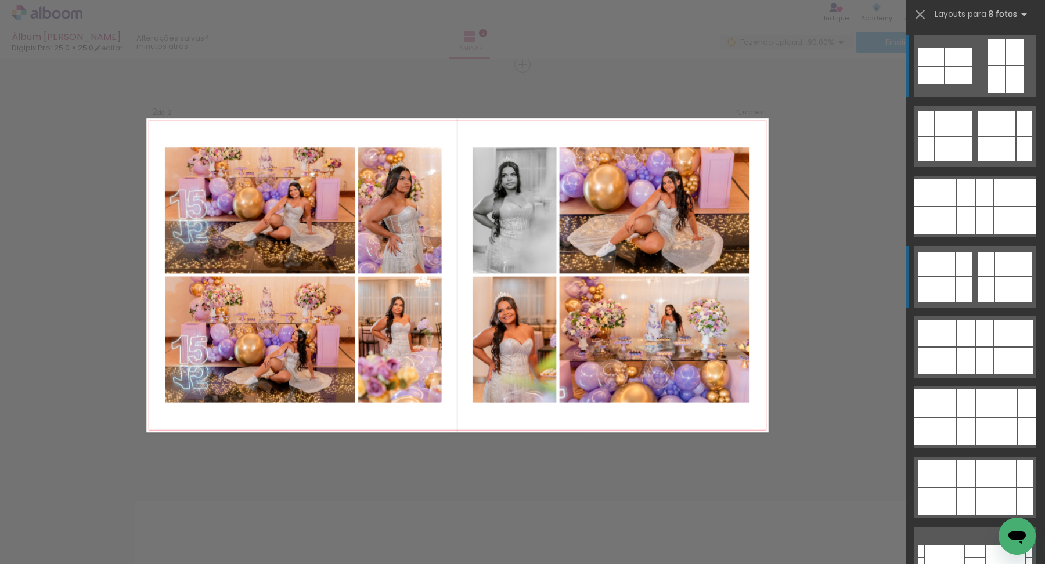
click at [1005, 93] on div at bounding box center [995, 79] width 17 height 27
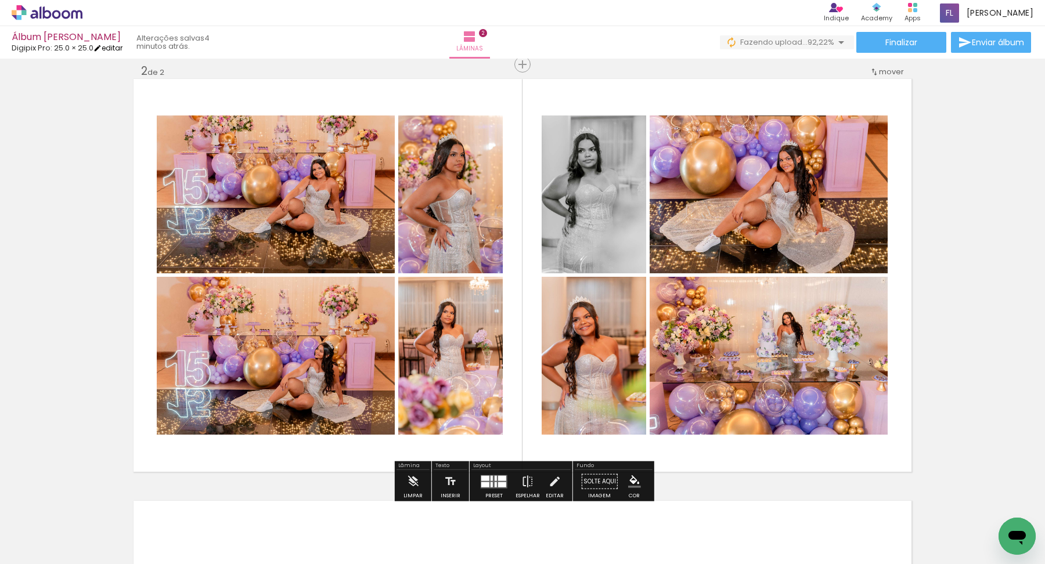
click at [110, 50] on link "editar" at bounding box center [107, 48] width 29 height 10
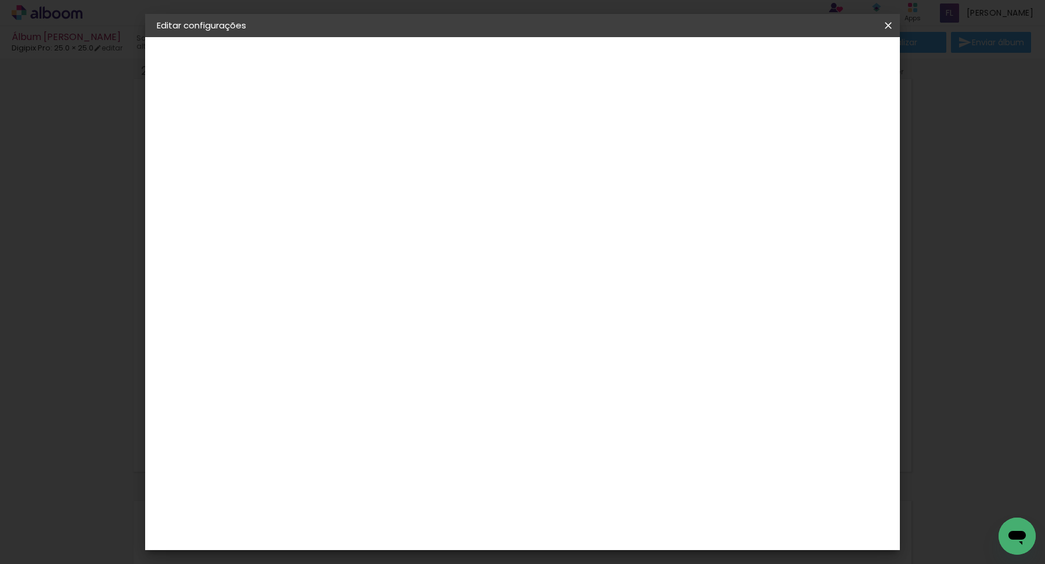
click at [328, 124] on input "2" at bounding box center [337, 125] width 40 height 15
drag, startPoint x: 328, startPoint y: 124, endPoint x: 313, endPoint y: 124, distance: 14.5
click at [313, 124] on paper-input-container "Espaço entre fotos 2 mm" at bounding box center [346, 126] width 67 height 26
type input "1"
type input "2"
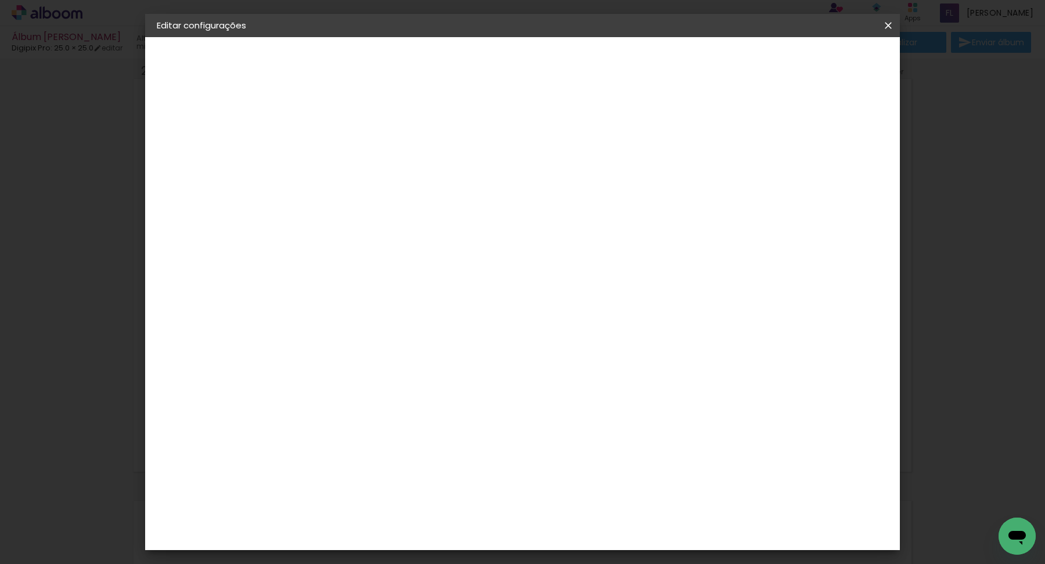
click at [806, 121] on div "Mostrar sangria" at bounding box center [797, 125] width 77 height 15
click at [198, 176] on paper-button "25.0 × 25.0 25.6 × 50.6 cm" at bounding box center [220, 169] width 127 height 23
click at [164, 169] on iron-pages "Modelo Escolhendo modelo... Tamanho livre" at bounding box center [220, 169] width 127 height 23
click at [0, 0] on slot "Voltar" at bounding box center [0, 0] width 0 height 0
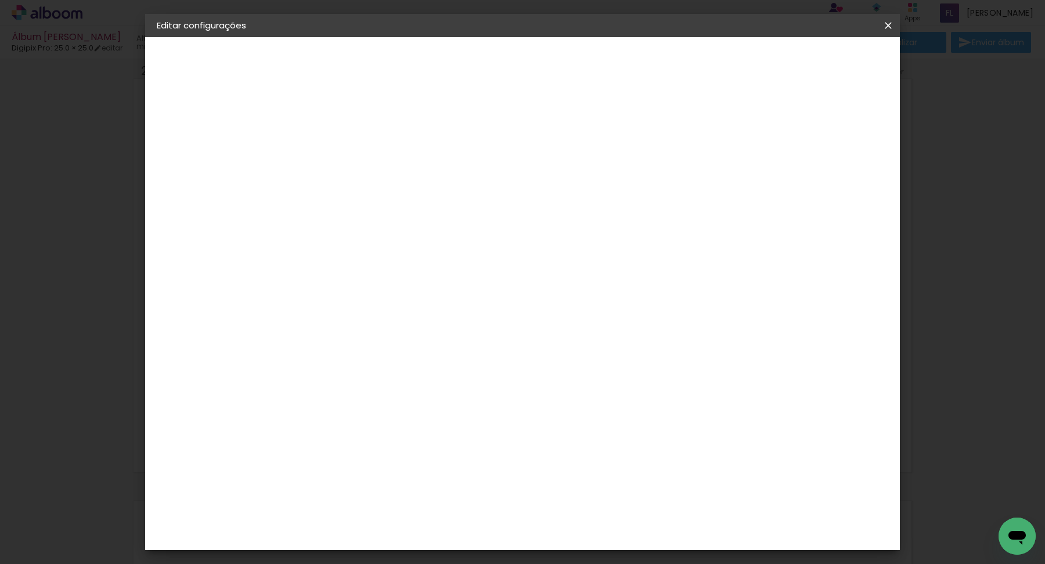
click at [398, 223] on input at bounding box center [375, 221] width 117 height 15
type input "Di"
type paper-input "Di"
click at [367, 283] on div "Digipix Pro" at bounding box center [353, 292] width 29 height 19
click at [368, 292] on div "Digipix Pro" at bounding box center [353, 292] width 29 height 19
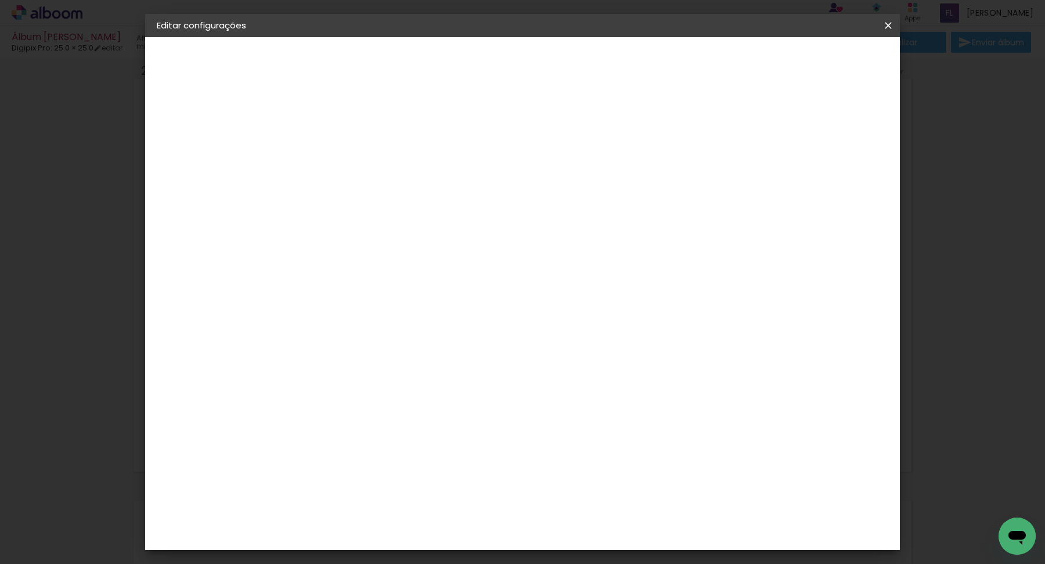
click at [368, 292] on div "Digipix Pro" at bounding box center [353, 292] width 29 height 19
click at [533, 175] on paper-item "Tamanho Livre" at bounding box center [480, 177] width 103 height 26
click at [368, 291] on div "Digipix Pro" at bounding box center [353, 292] width 29 height 19
click at [0, 0] on slot "Tamanho Livre" at bounding box center [0, 0] width 0 height 0
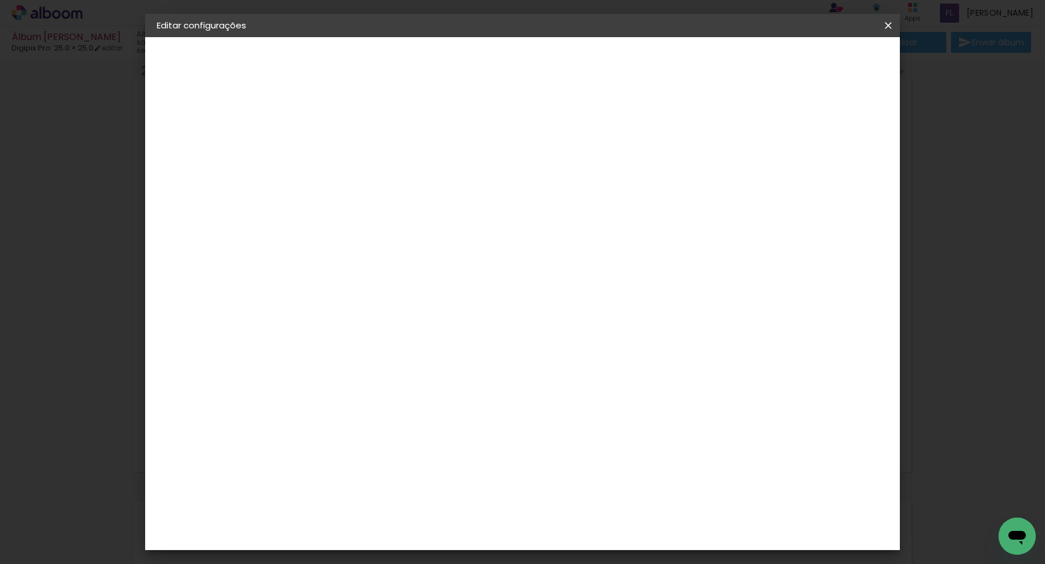
click at [0, 0] on slot "Avançar" at bounding box center [0, 0] width 0 height 0
click at [839, 174] on input "3" at bounding box center [839, 175] width 21 height 17
drag, startPoint x: 839, startPoint y: 174, endPoint x: 832, endPoint y: 176, distance: 7.7
click at [832, 176] on input "3" at bounding box center [839, 175] width 21 height 17
type input "2"
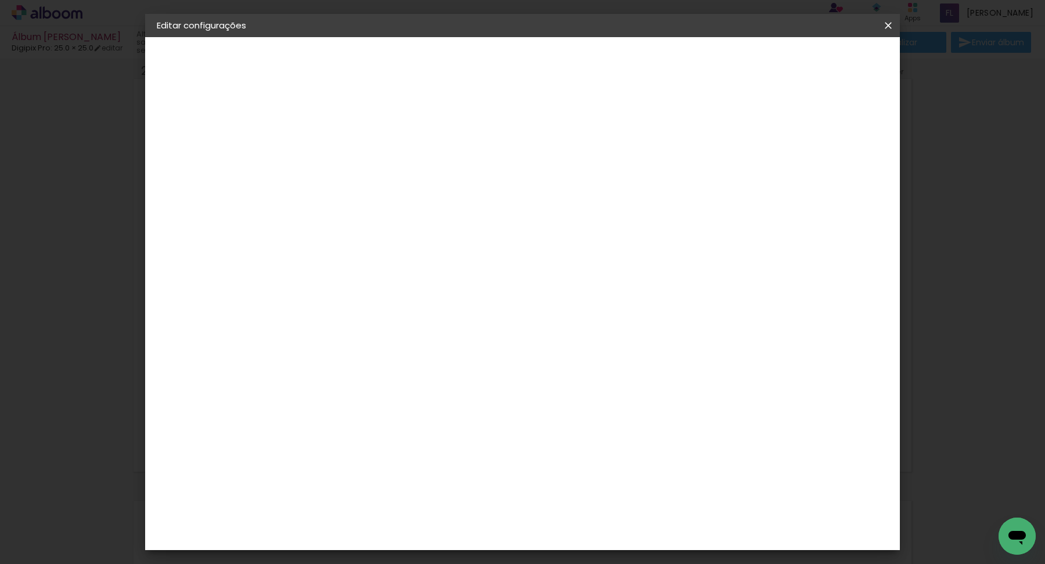
type paper-input "2"
drag, startPoint x: 840, startPoint y: 175, endPoint x: 831, endPoint y: 174, distance: 9.4
click at [831, 174] on input "2" at bounding box center [841, 175] width 21 height 17
type input "1"
type paper-input "1"
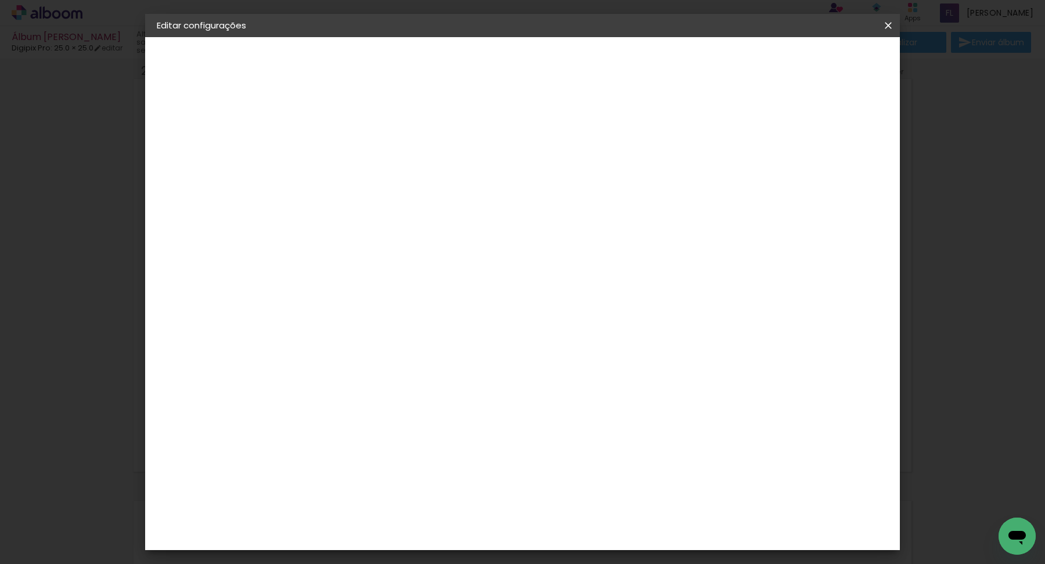
click at [853, 240] on div "25.3 cm cm cm mm A maioria das encadernadoras sugere 5mm de sangria." at bounding box center [574, 193] width 557 height 93
click at [819, 62] on span "Salvar configurações" at bounding box center [781, 61] width 86 height 8
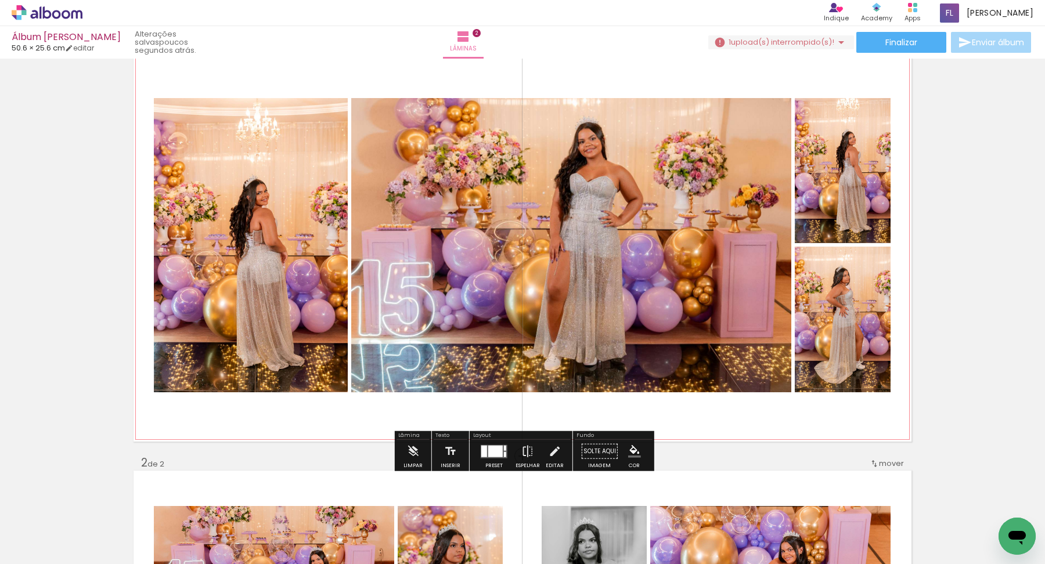
scroll to position [44, 0]
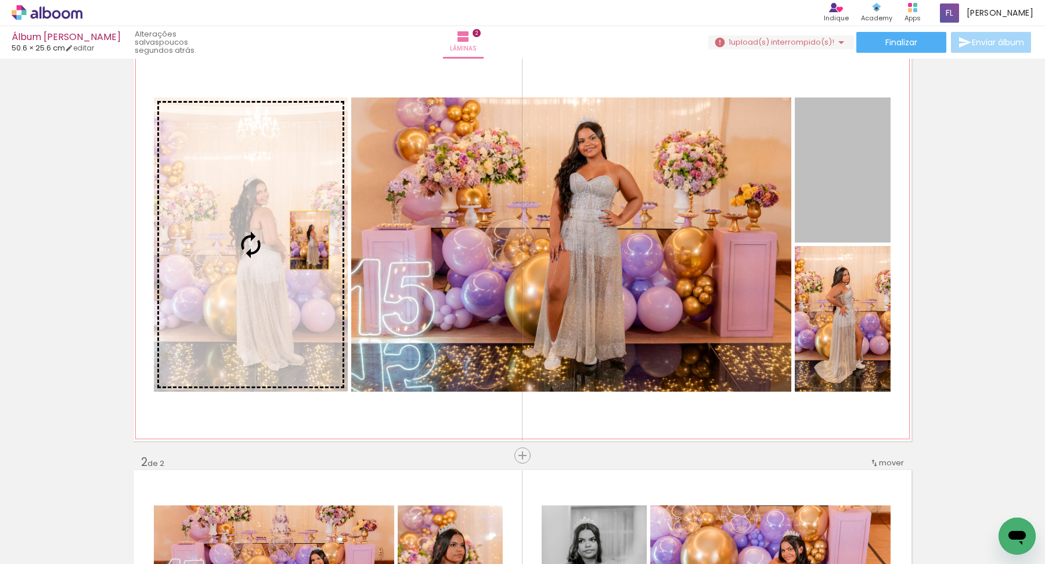
drag, startPoint x: 835, startPoint y: 187, endPoint x: 288, endPoint y: 233, distance: 548.6
click at [0, 0] on slot at bounding box center [0, 0] width 0 height 0
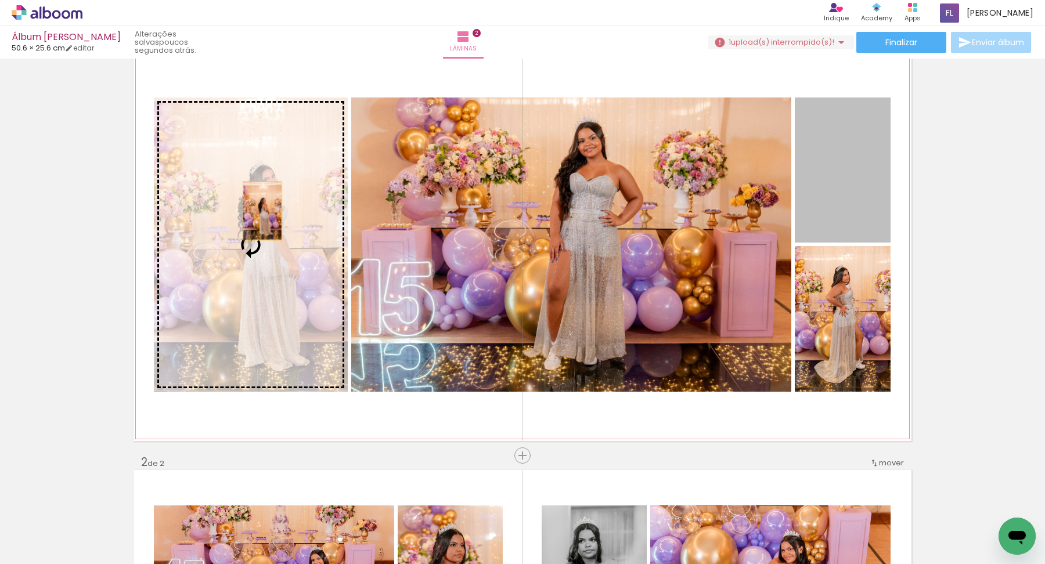
drag, startPoint x: 871, startPoint y: 193, endPoint x: 263, endPoint y: 211, distance: 607.9
click at [0, 0] on slot at bounding box center [0, 0] width 0 height 0
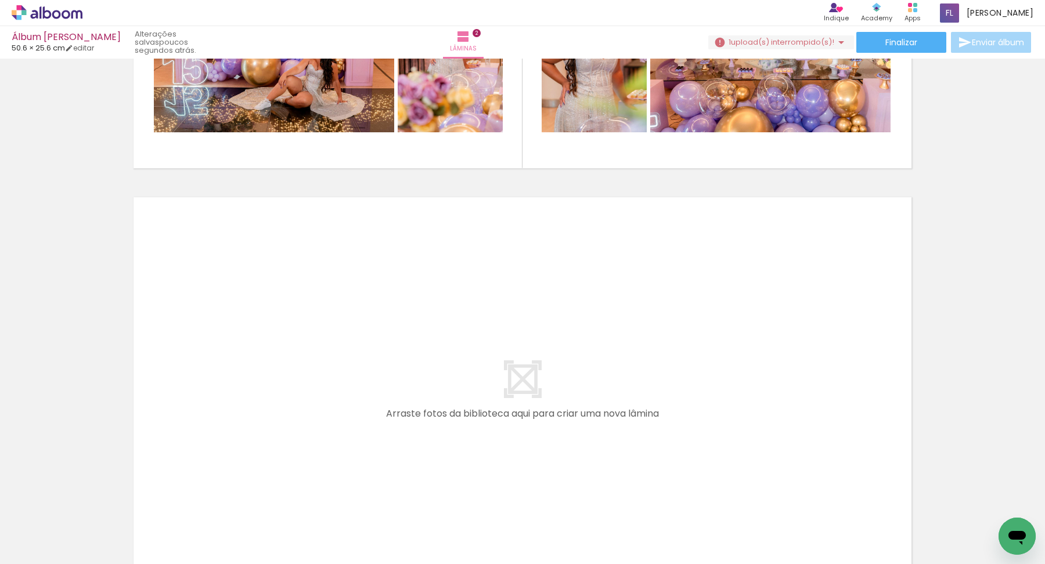
scroll to position [0, 1143]
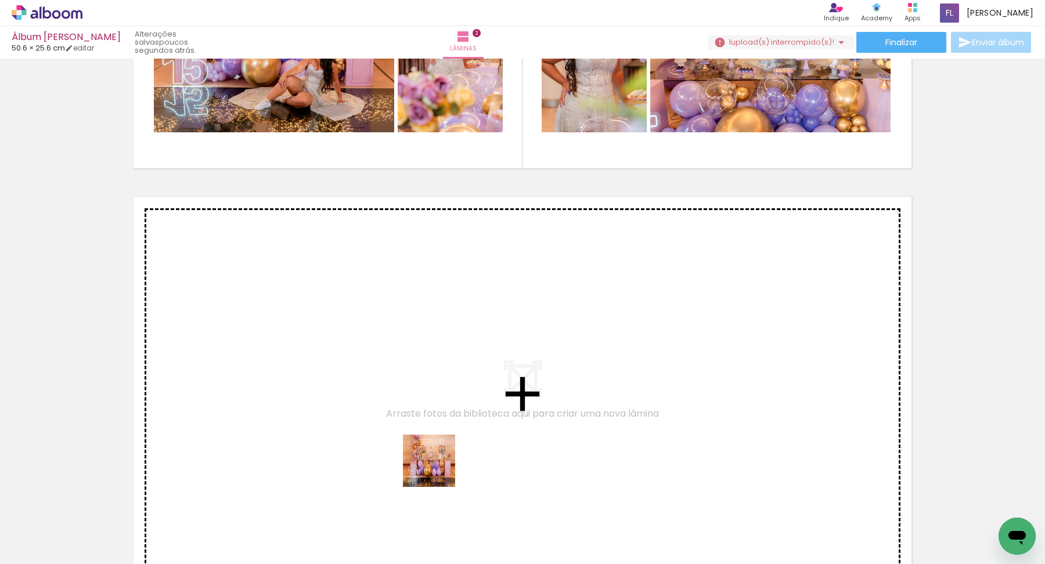
drag, startPoint x: 476, startPoint y: 530, endPoint x: 381, endPoint y: 363, distance: 193.1
click at [381, 363] on quentale-workspace at bounding box center [522, 282] width 1045 height 564
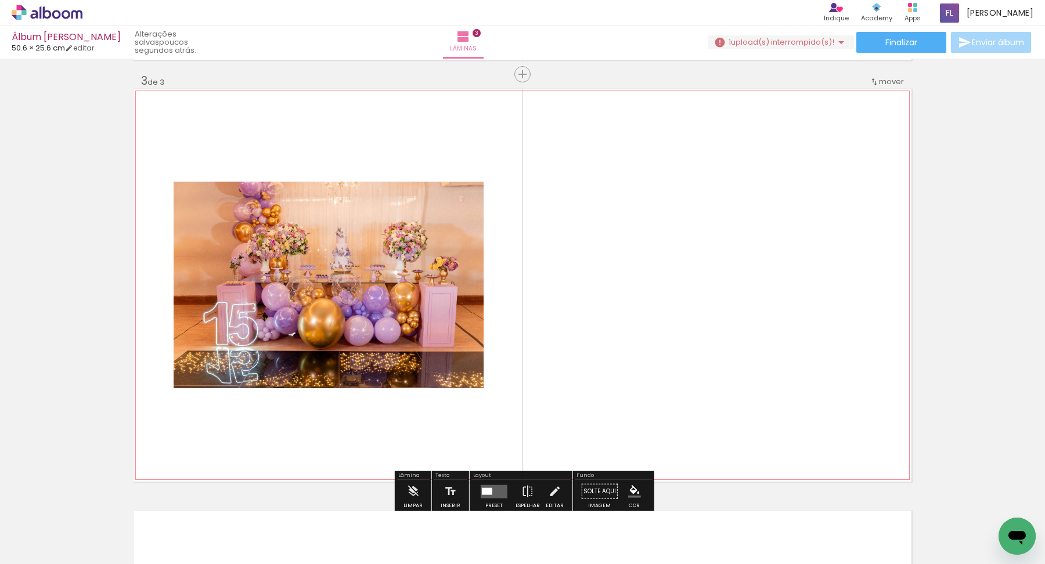
scroll to position [857, 0]
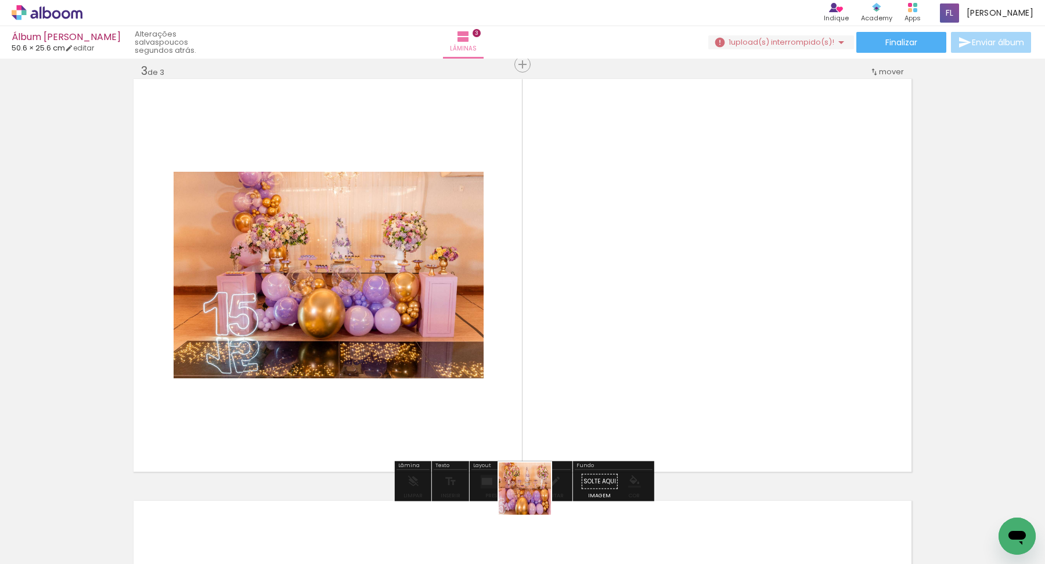
drag, startPoint x: 533, startPoint y: 529, endPoint x: 543, endPoint y: 325, distance: 204.5
click at [543, 325] on quentale-workspace at bounding box center [522, 282] width 1045 height 564
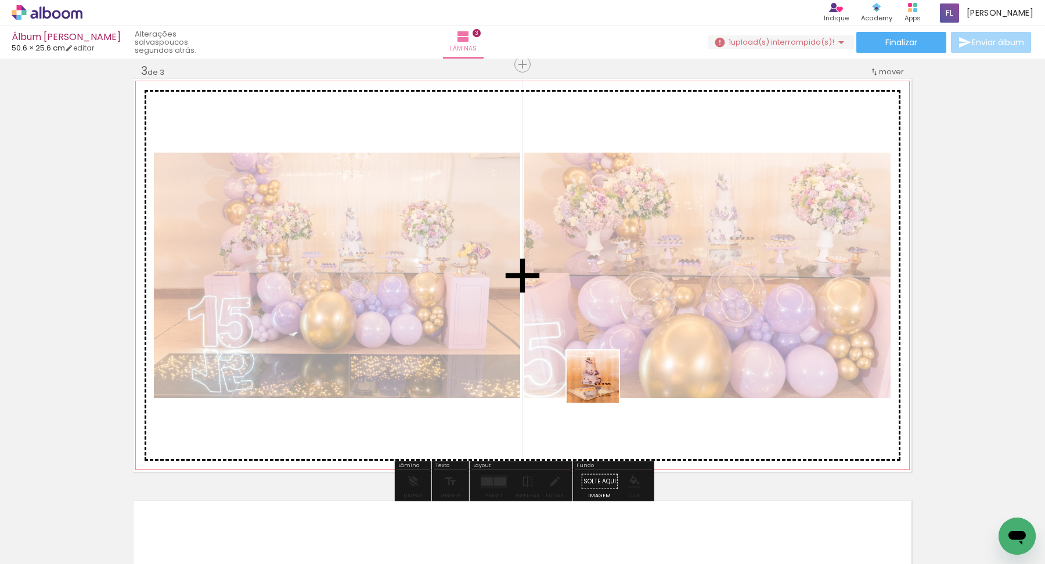
drag, startPoint x: 601, startPoint y: 537, endPoint x: 599, endPoint y: 377, distance: 160.8
click at [599, 377] on quentale-workspace at bounding box center [522, 282] width 1045 height 564
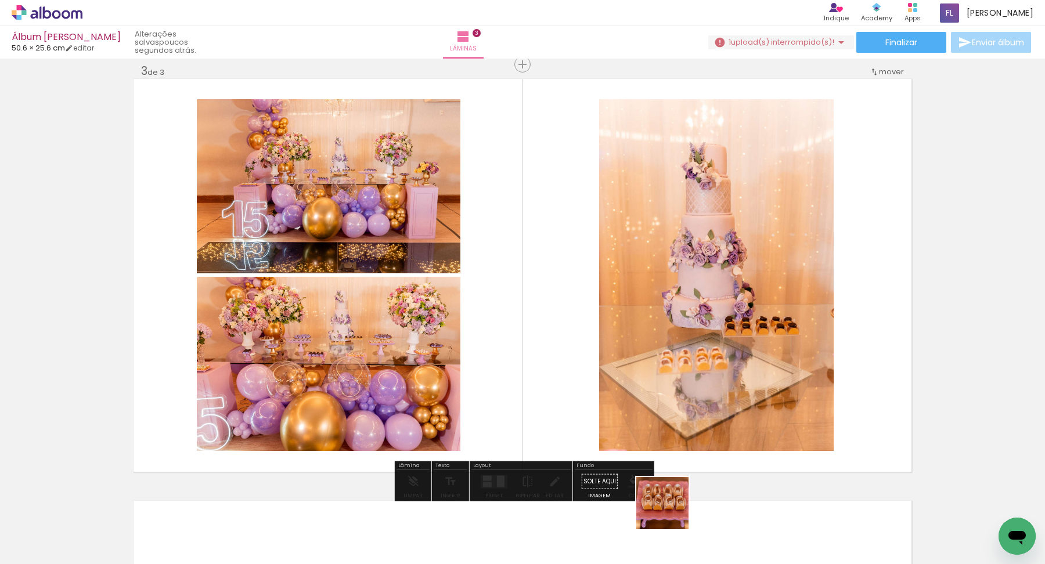
drag, startPoint x: 671, startPoint y: 512, endPoint x: 662, endPoint y: 369, distance: 143.1
click at [662, 370] on quentale-workspace at bounding box center [522, 282] width 1045 height 564
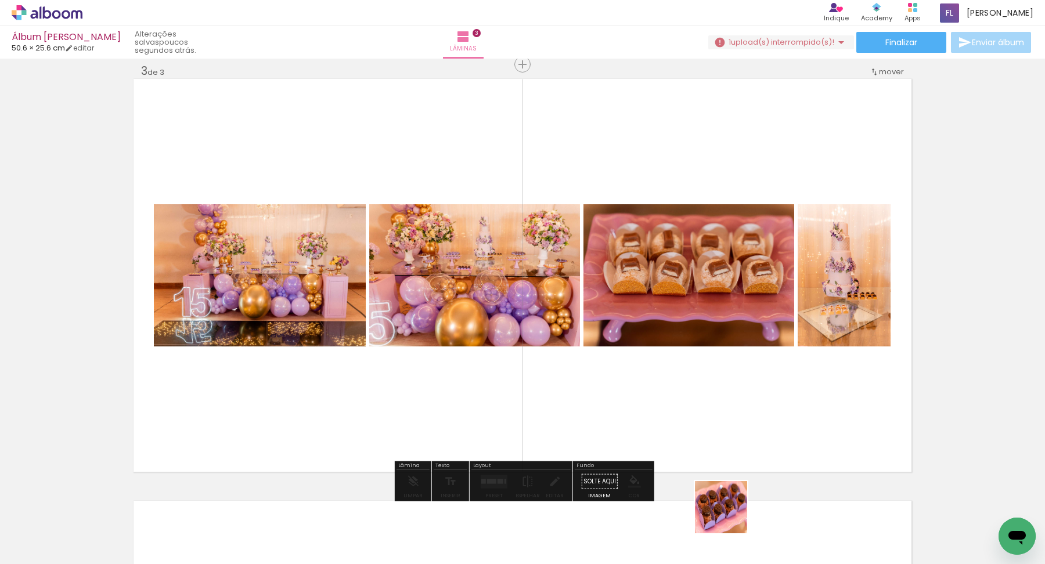
drag, startPoint x: 730, startPoint y: 527, endPoint x: 729, endPoint y: 369, distance: 158.4
click at [729, 369] on quentale-workspace at bounding box center [522, 282] width 1045 height 564
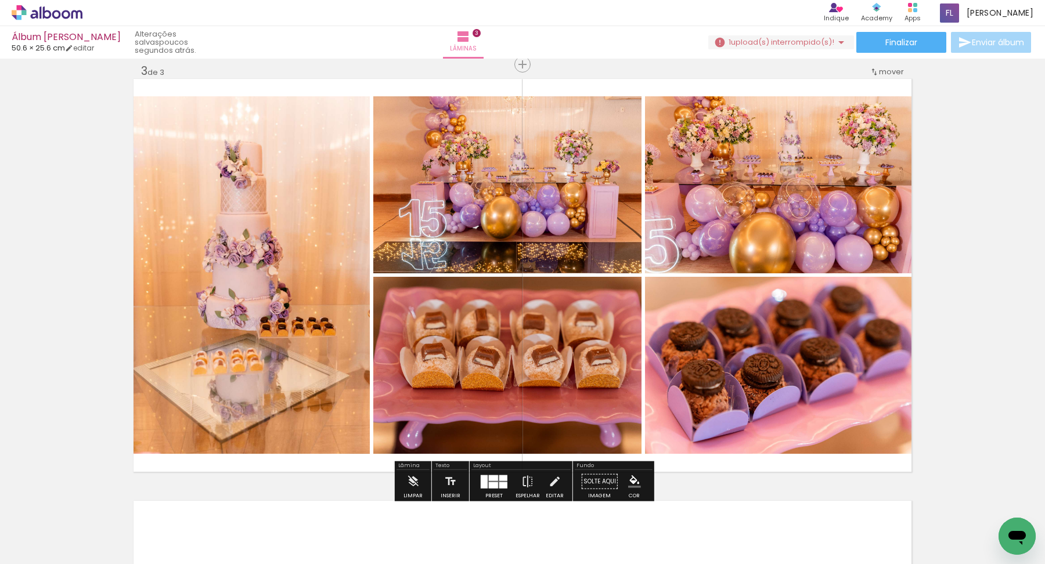
drag, startPoint x: 792, startPoint y: 533, endPoint x: 767, endPoint y: 382, distance: 152.5
click at [767, 382] on quentale-workspace at bounding box center [522, 282] width 1045 height 564
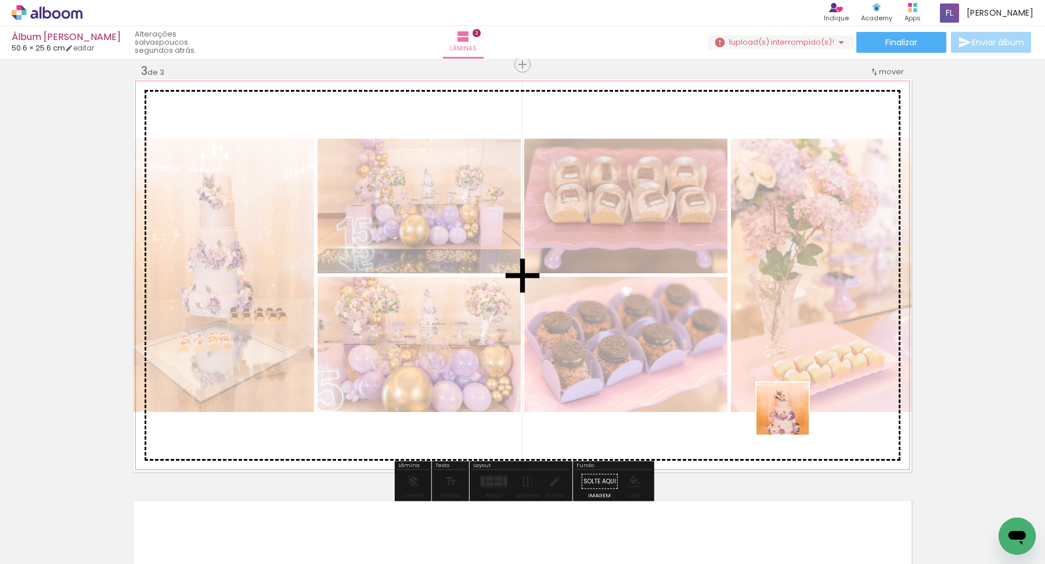
drag, startPoint x: 862, startPoint y: 533, endPoint x: 785, endPoint y: 403, distance: 151.5
click at [785, 405] on quentale-workspace at bounding box center [522, 282] width 1045 height 564
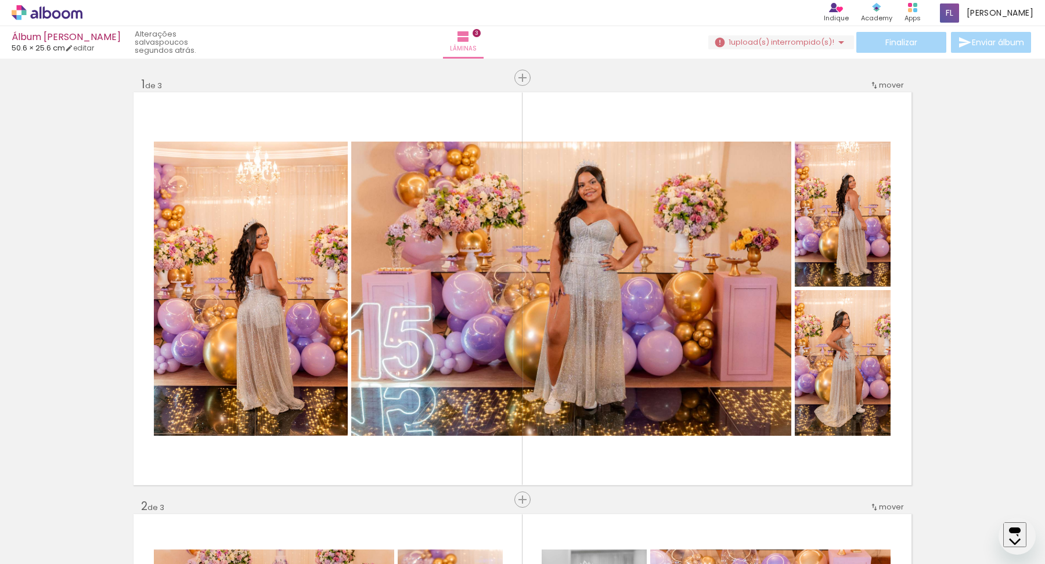
scroll to position [857, 0]
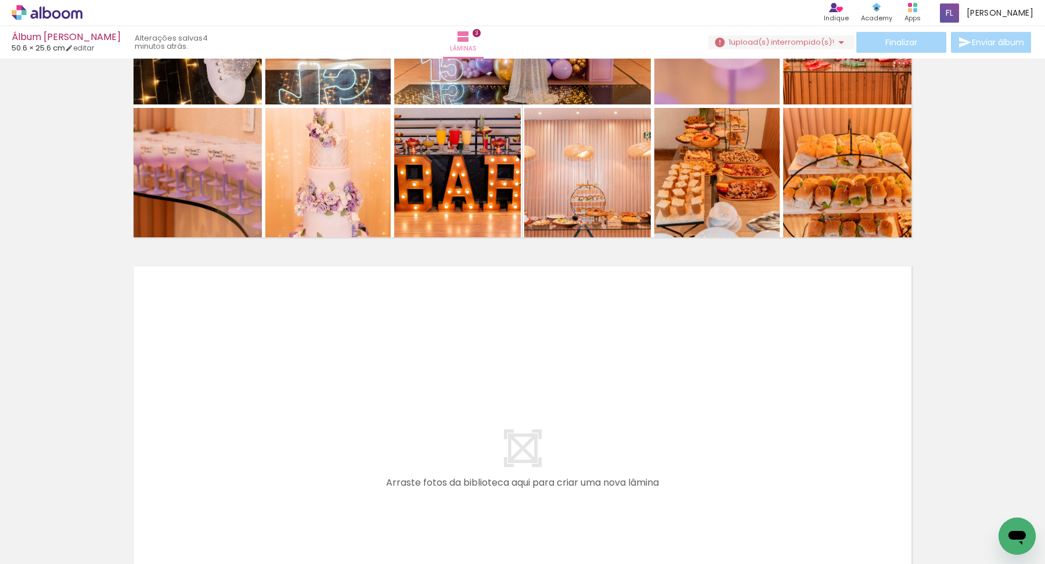
scroll to position [1063, 0]
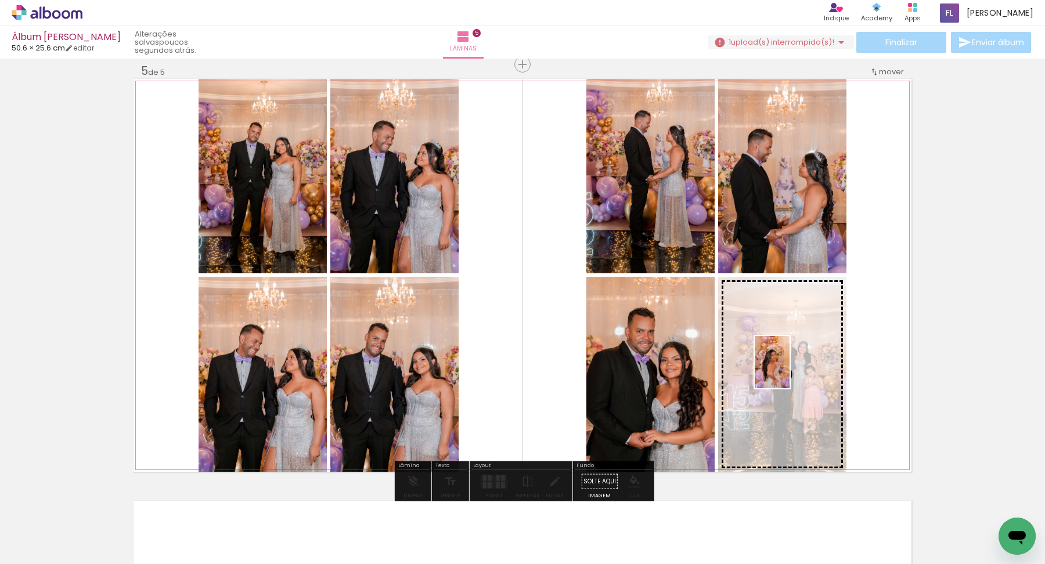
drag, startPoint x: 342, startPoint y: 540, endPoint x: 784, endPoint y: 369, distance: 474.2
click at [784, 369] on quentale-workspace at bounding box center [522, 282] width 1045 height 564
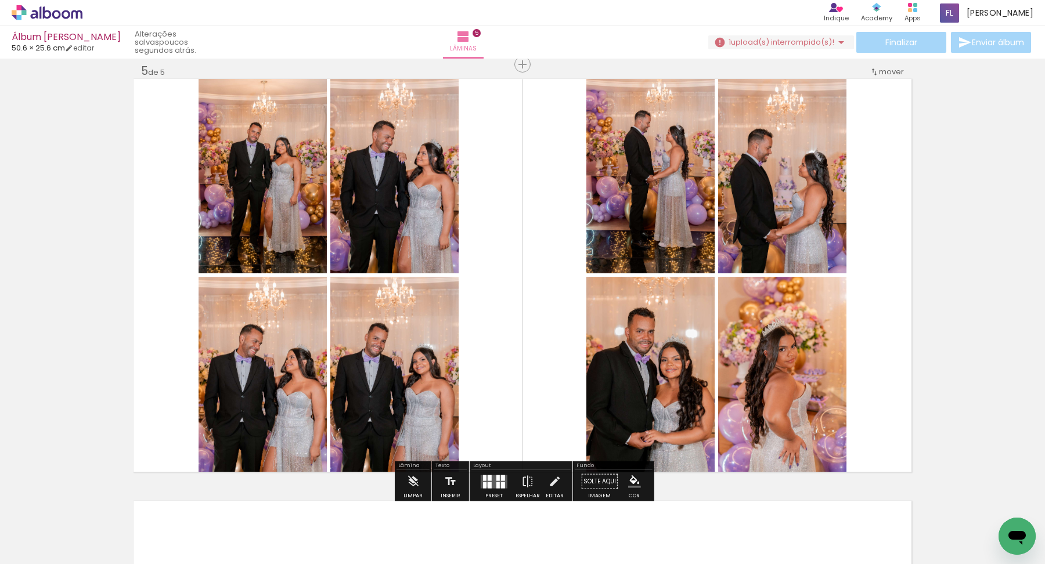
click at [488, 484] on div at bounding box center [490, 485] width 4 height 6
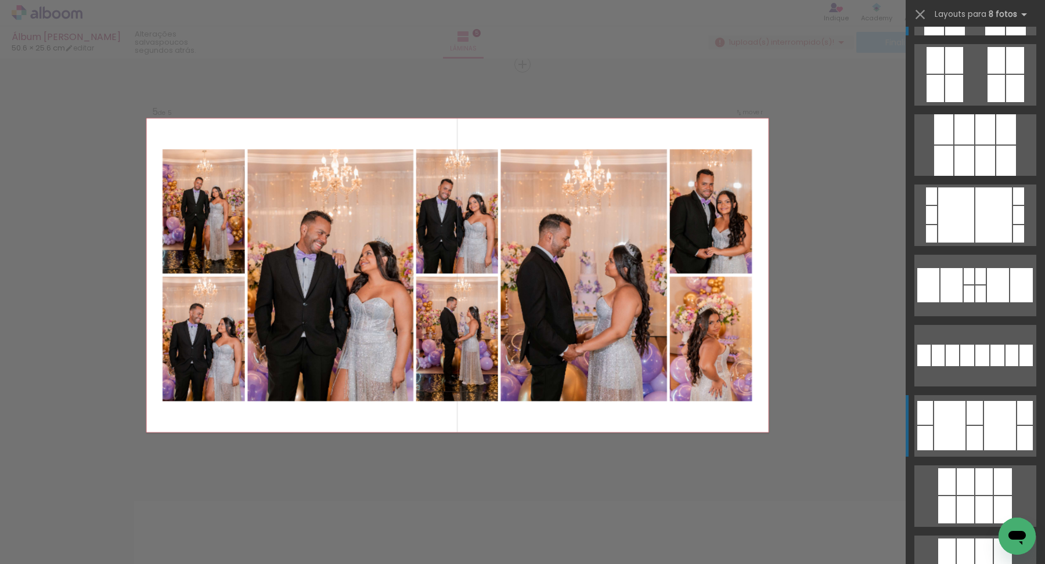
scroll to position [84, 0]
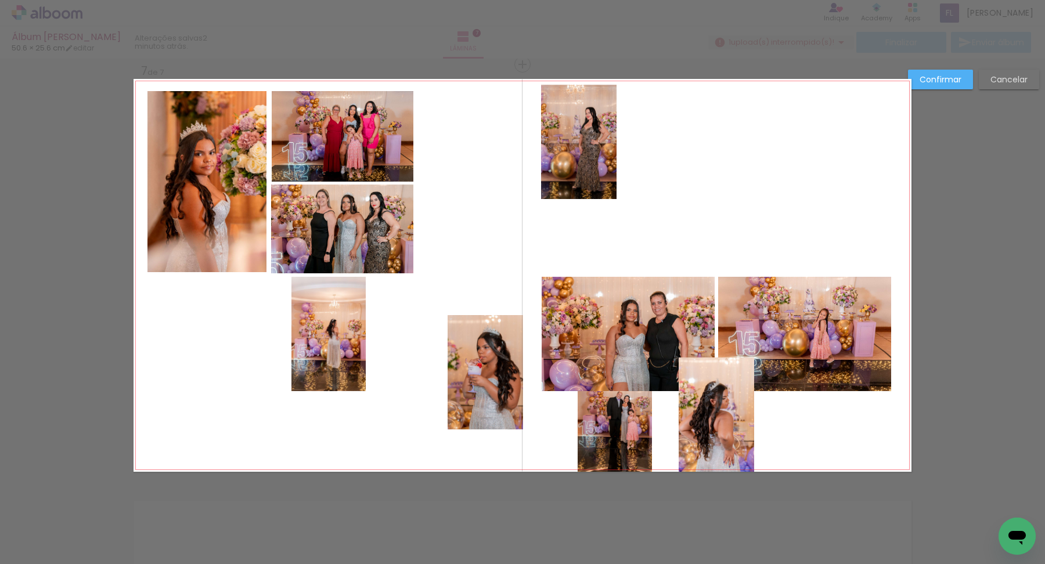
scroll to position [0, 2529]
click at [340, 334] on quentale-photo at bounding box center [328, 334] width 74 height 114
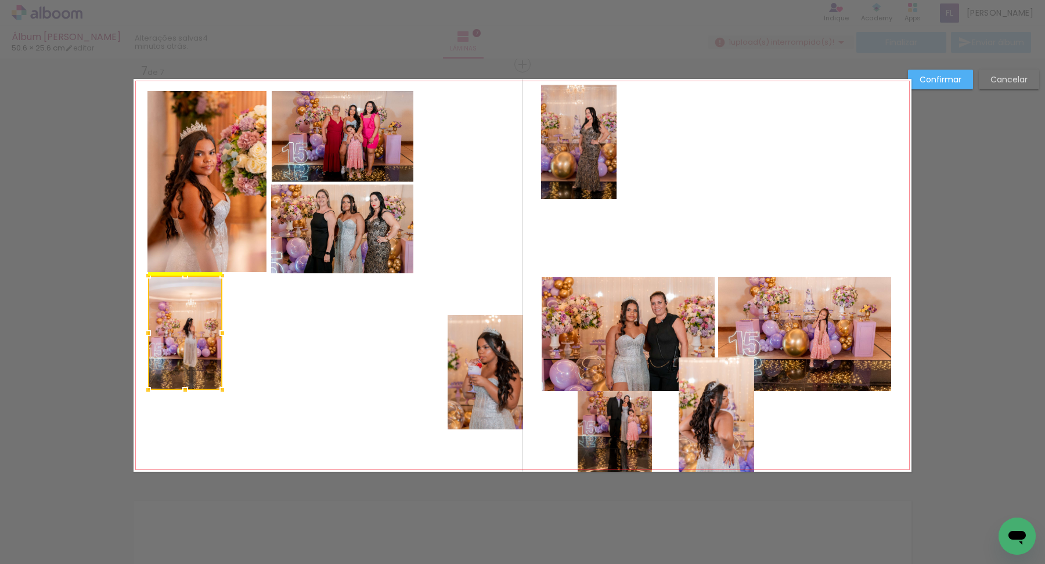
drag, startPoint x: 342, startPoint y: 324, endPoint x: 200, endPoint y: 324, distance: 142.2
click at [199, 323] on div at bounding box center [185, 333] width 74 height 114
click at [266, 335] on quentale-layouter at bounding box center [522, 275] width 778 height 393
click at [202, 331] on quentale-photo at bounding box center [185, 333] width 74 height 114
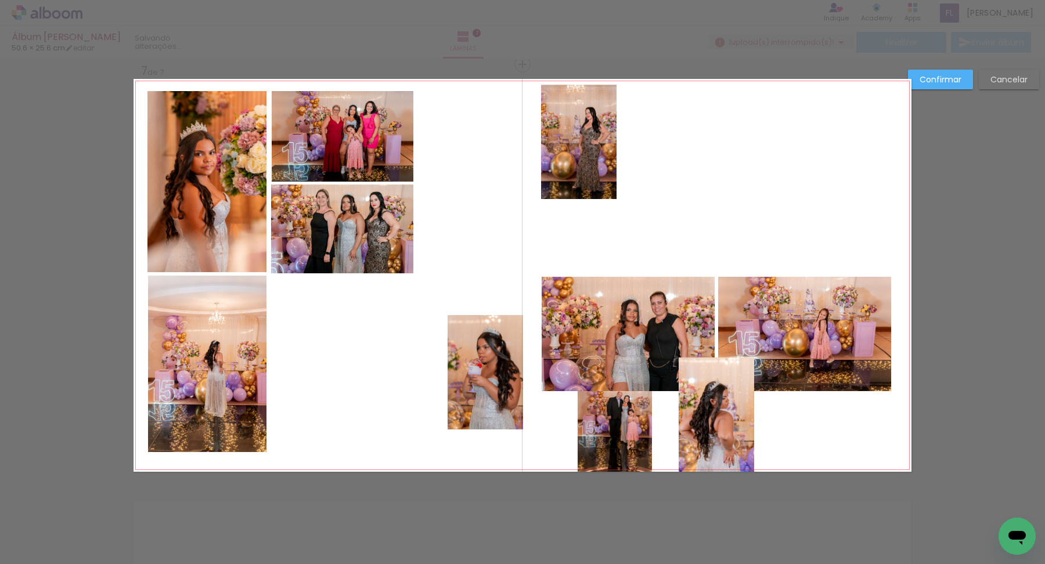
click at [321, 344] on quentale-layouter at bounding box center [522, 275] width 778 height 393
click at [344, 243] on quentale-photo at bounding box center [342, 229] width 142 height 89
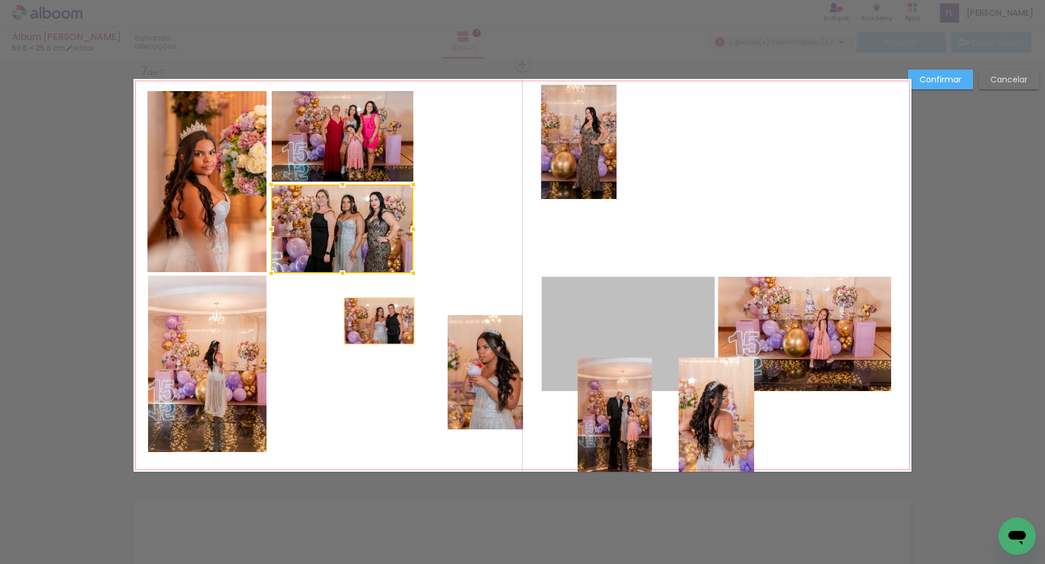
drag, startPoint x: 648, startPoint y: 338, endPoint x: 380, endPoint y: 322, distance: 269.2
click at [380, 322] on quentale-layouter at bounding box center [522, 275] width 778 height 393
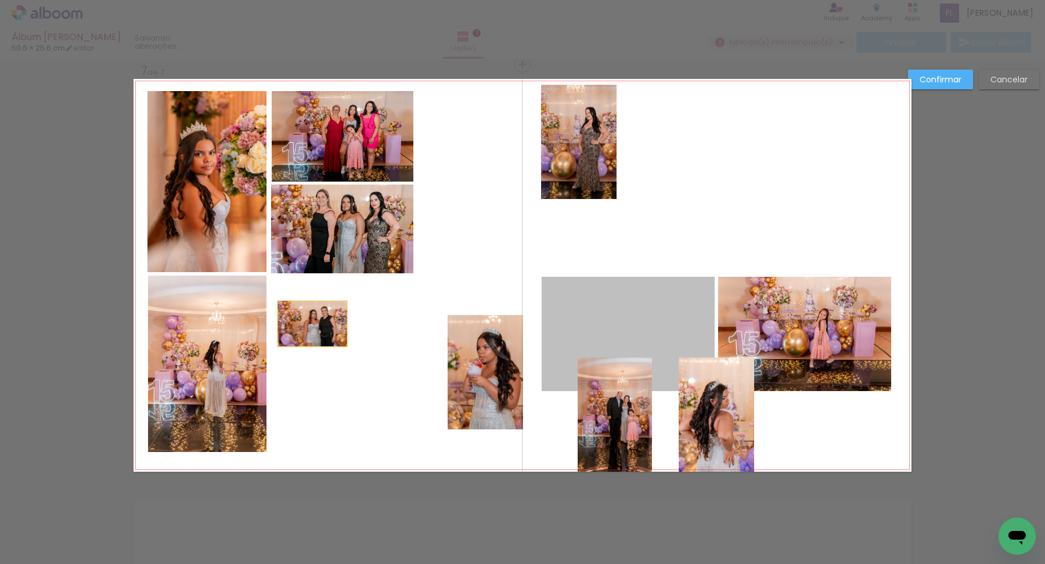
drag, startPoint x: 613, startPoint y: 338, endPoint x: 309, endPoint y: 324, distance: 304.5
click at [309, 324] on quentale-layouter at bounding box center [522, 275] width 778 height 393
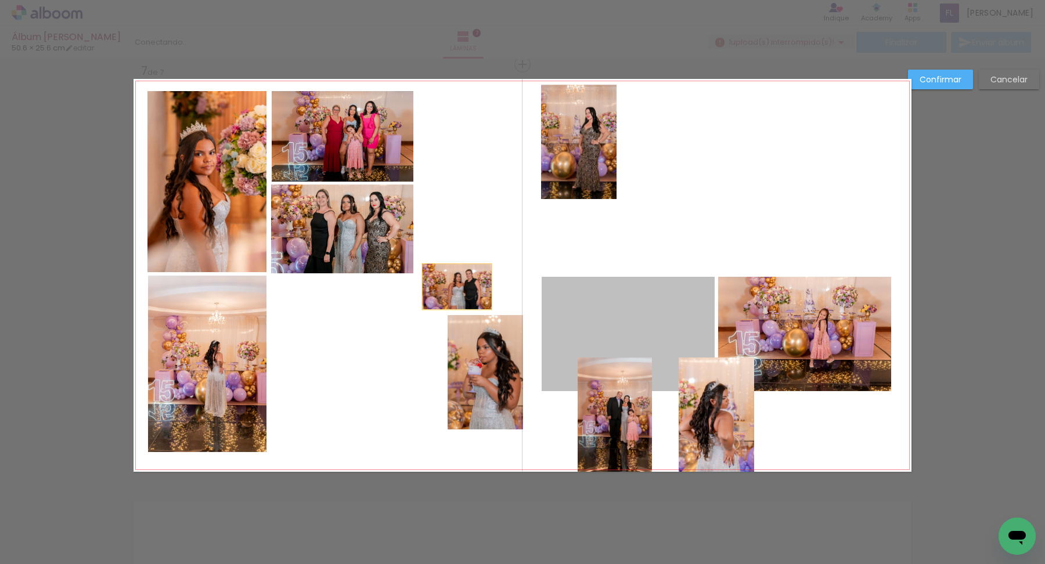
drag, startPoint x: 640, startPoint y: 288, endPoint x: 594, endPoint y: 283, distance: 46.1
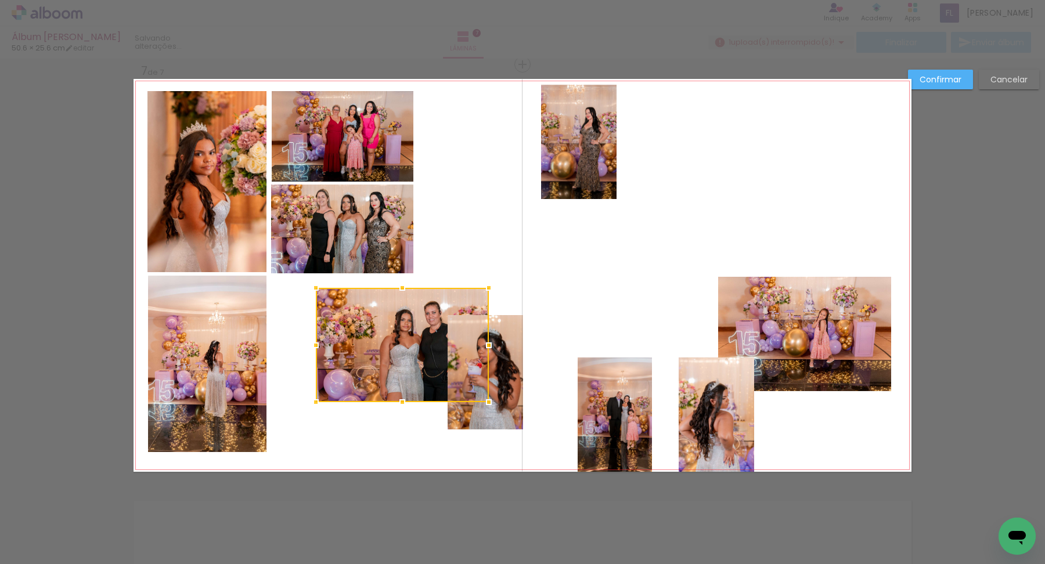
drag, startPoint x: 604, startPoint y: 313, endPoint x: 379, endPoint y: 325, distance: 224.9
click at [378, 324] on div at bounding box center [402, 345] width 173 height 114
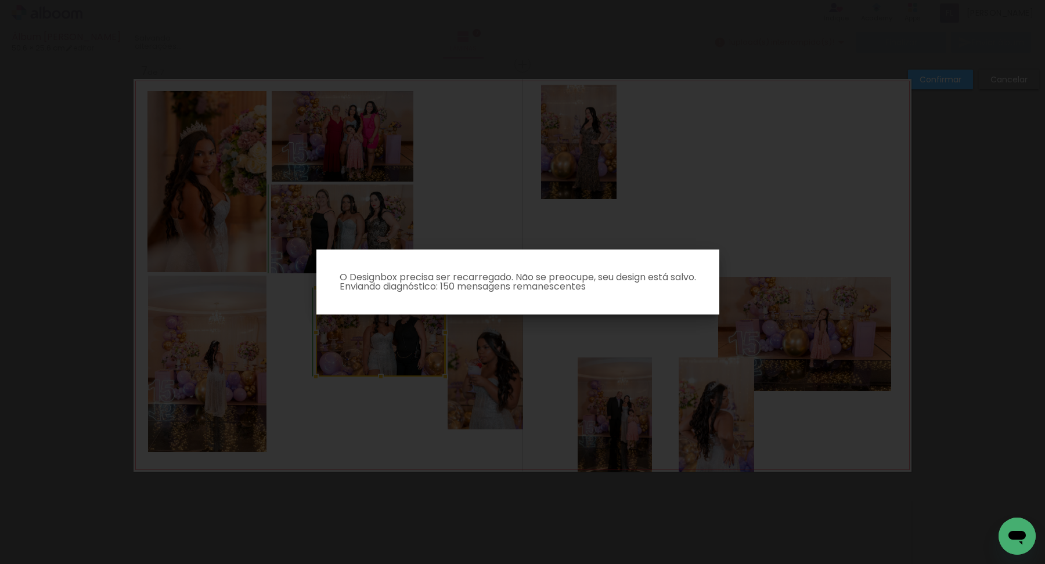
scroll to position [0, 0]
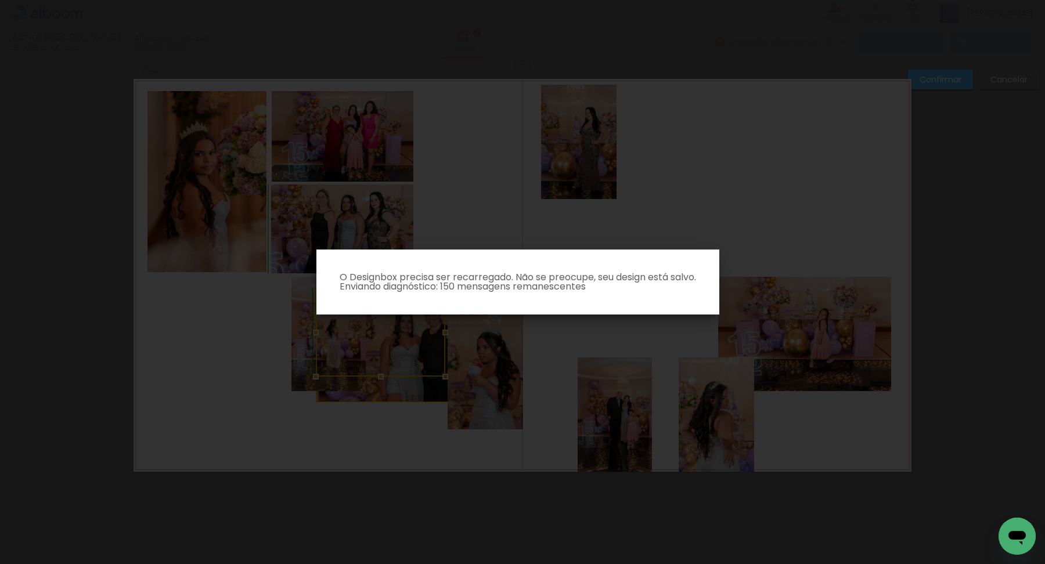
drag, startPoint x: 486, startPoint y: 401, endPoint x: 443, endPoint y: 374, distance: 51.1
click at [443, 374] on body "link( href="../../bower_components/polymer/polymer.html" rel="import" ) picture…" at bounding box center [522, 282] width 1045 height 564
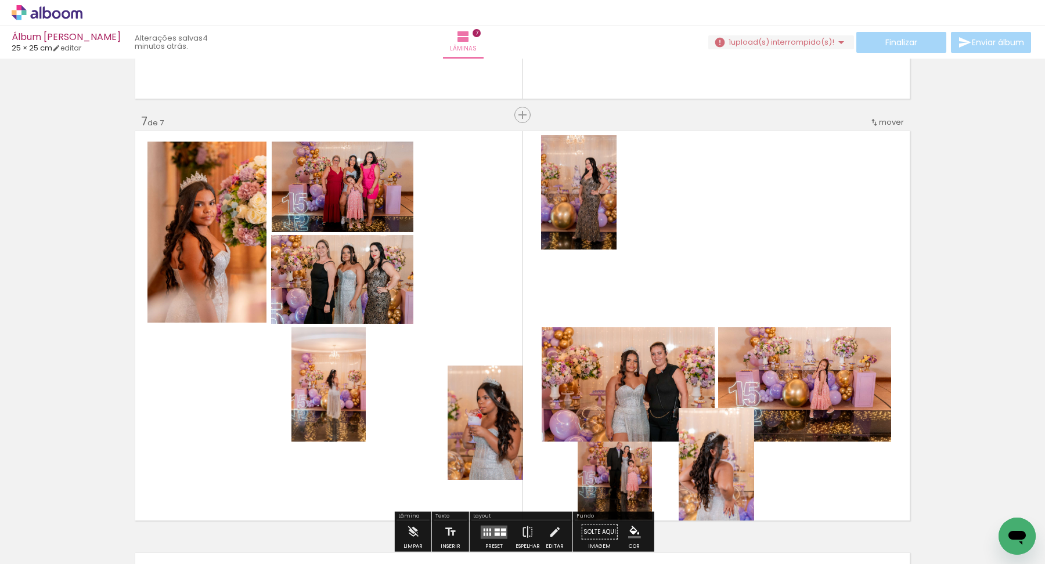
scroll to position [2496, 0]
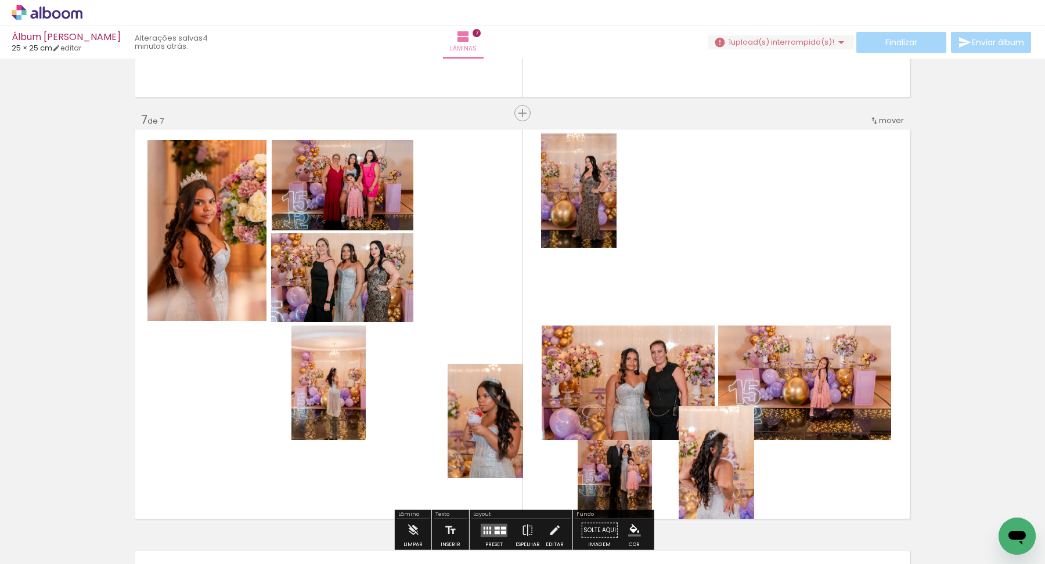
click at [493, 266] on quentale-layouter at bounding box center [522, 324] width 778 height 393
click at [492, 278] on quentale-layouter at bounding box center [522, 324] width 778 height 393
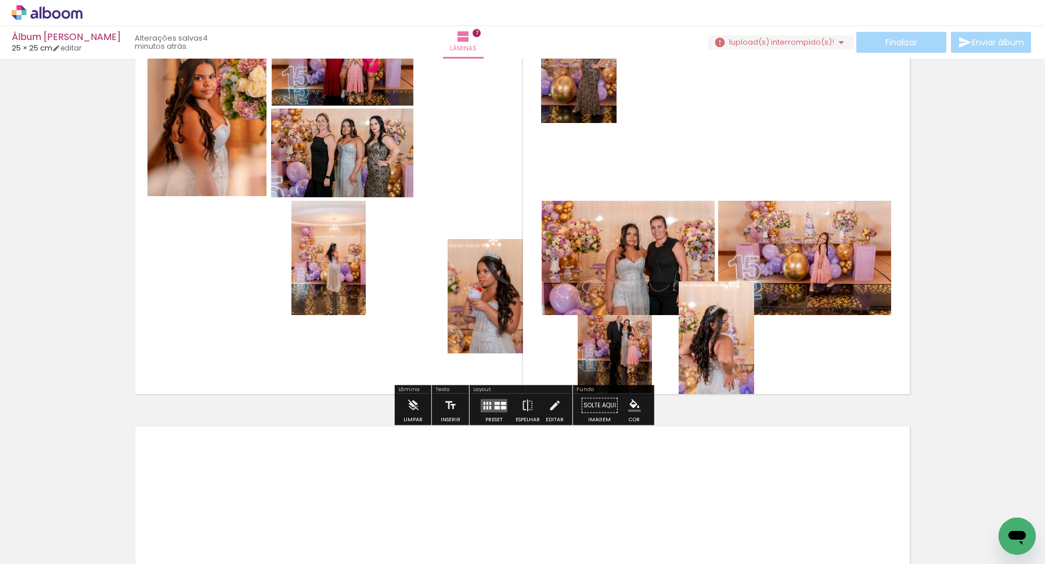
scroll to position [2640, 0]
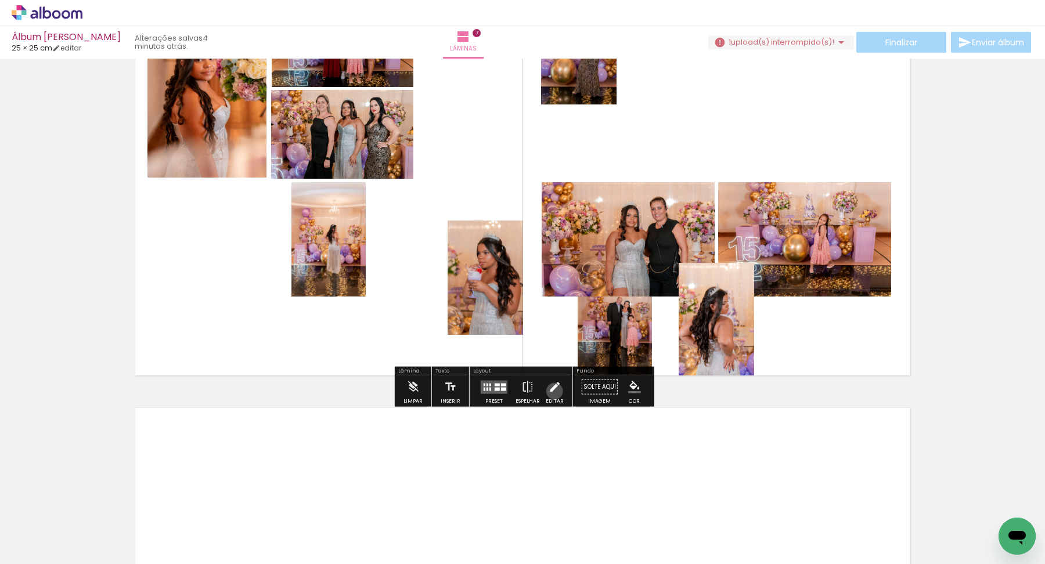
click at [551, 391] on iron-icon at bounding box center [554, 387] width 13 height 23
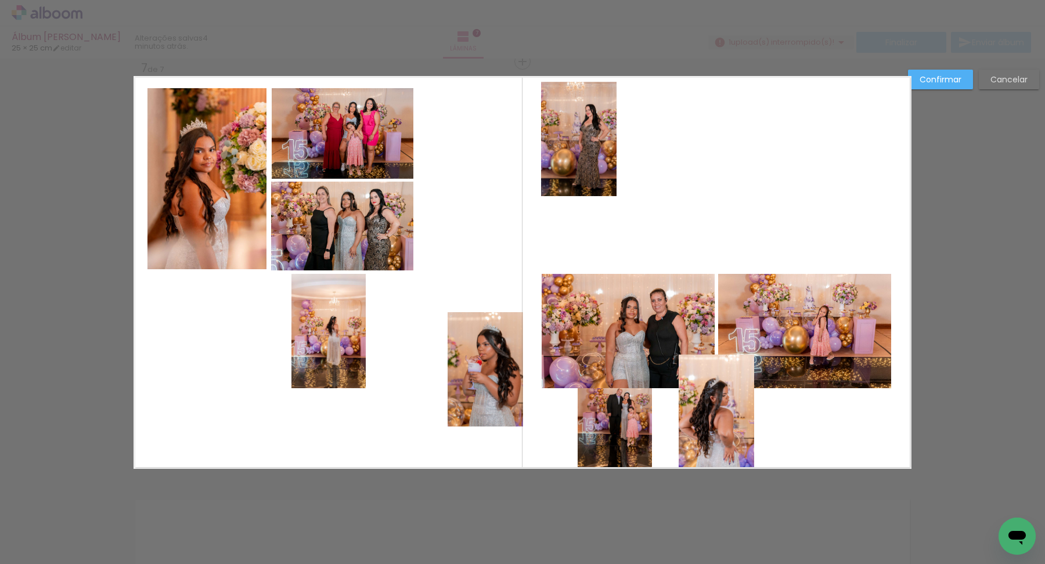
scroll to position [2545, 0]
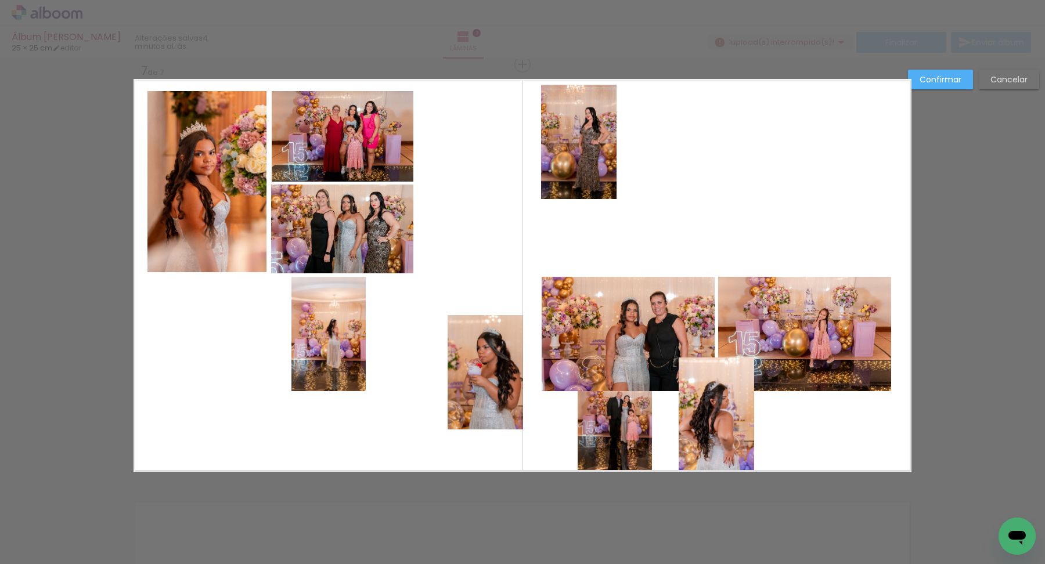
click at [338, 343] on quentale-photo at bounding box center [328, 334] width 74 height 114
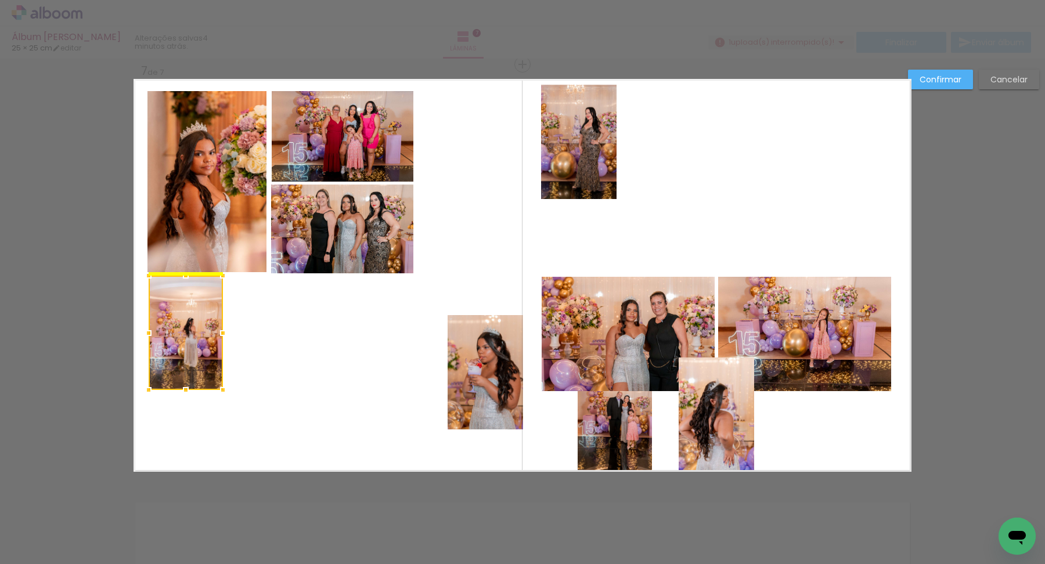
drag, startPoint x: 338, startPoint y: 343, endPoint x: 196, endPoint y: 339, distance: 142.8
click at [196, 339] on div at bounding box center [186, 333] width 74 height 114
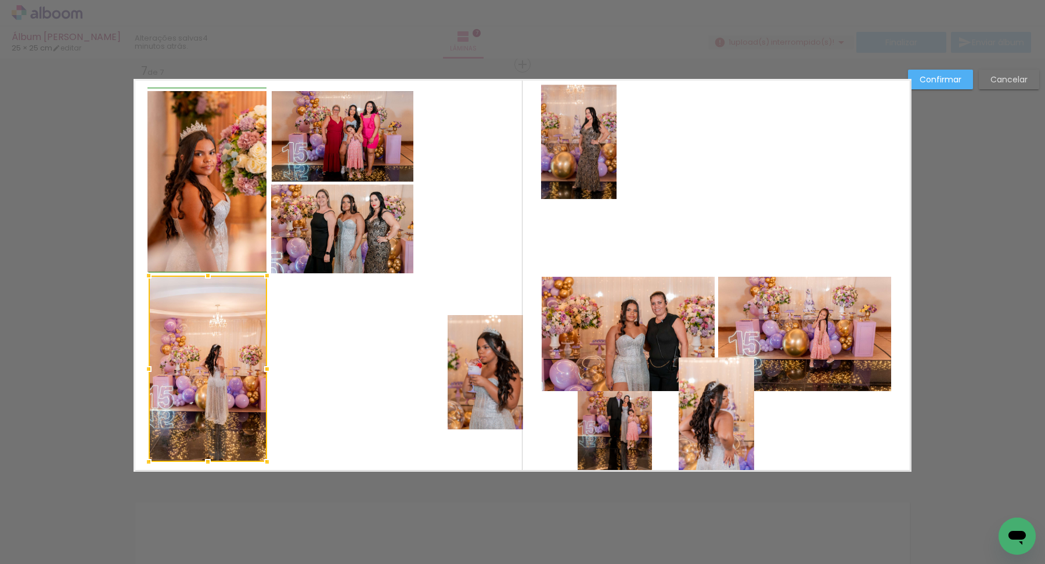
drag, startPoint x: 220, startPoint y: 388, endPoint x: 264, endPoint y: 463, distance: 86.4
click at [264, 463] on div at bounding box center [266, 461] width 23 height 23
click at [291, 424] on quentale-layouter at bounding box center [522, 275] width 778 height 393
click at [245, 421] on quentale-photo at bounding box center [208, 369] width 118 height 186
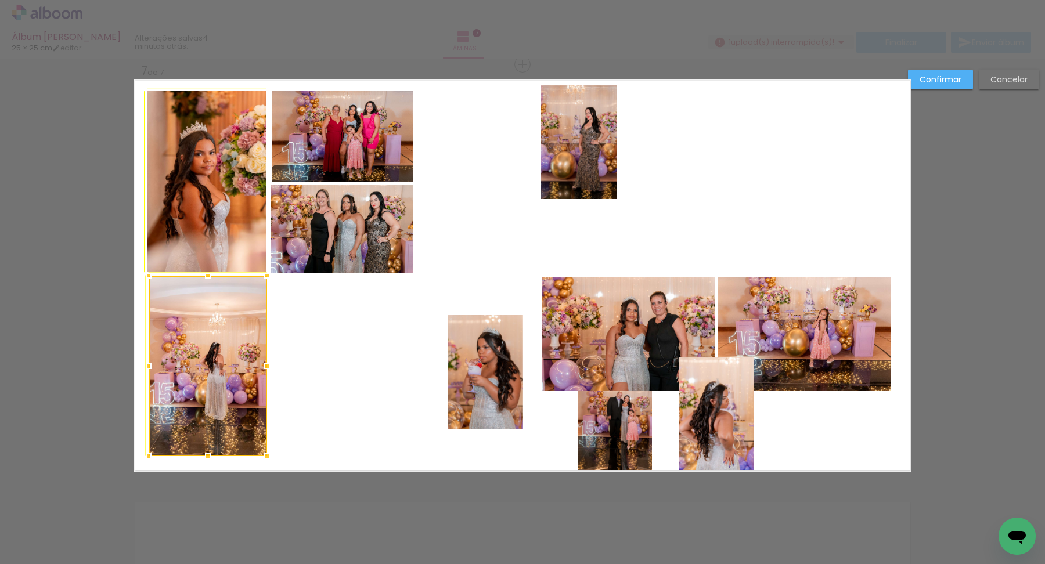
click at [258, 462] on div at bounding box center [266, 456] width 23 height 23
click at [317, 427] on quentale-layouter at bounding box center [522, 275] width 778 height 393
click at [254, 431] on quentale-photo at bounding box center [208, 366] width 118 height 180
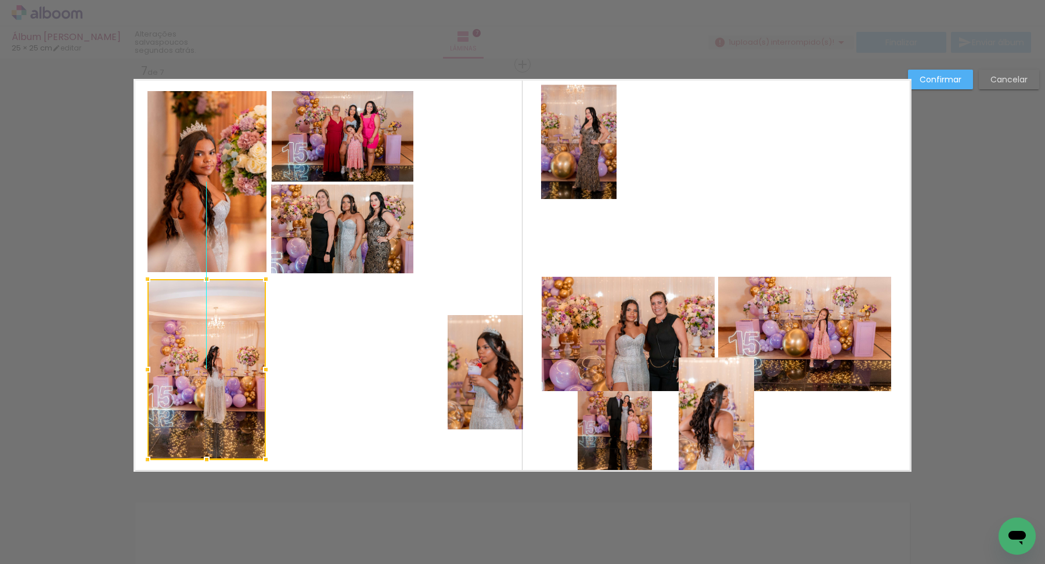
click at [193, 401] on div at bounding box center [206, 369] width 118 height 180
click at [329, 410] on quentale-layouter at bounding box center [522, 275] width 778 height 393
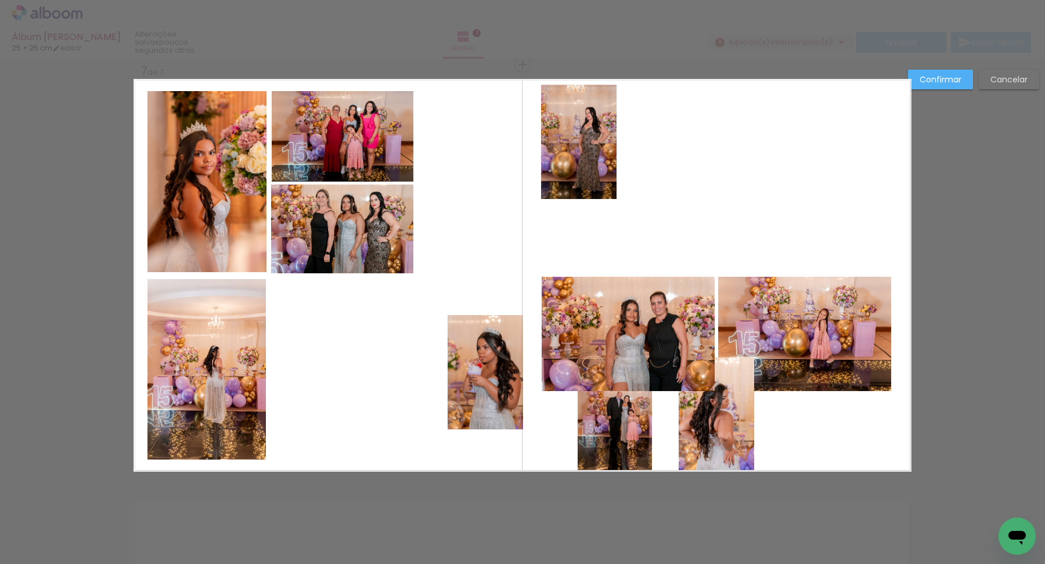
click at [651, 338] on quentale-photo at bounding box center [627, 334] width 173 height 114
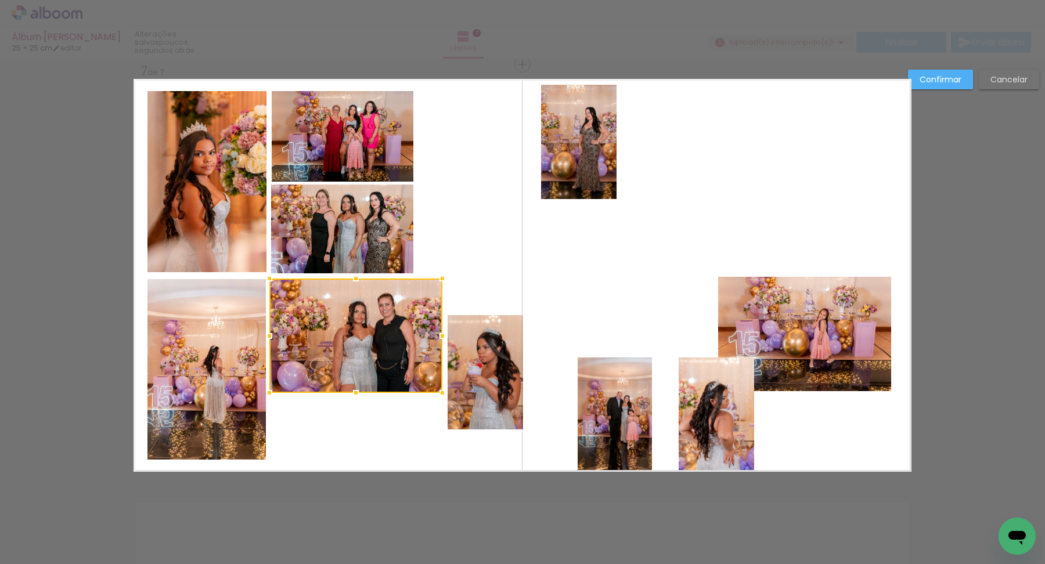
drag, startPoint x: 642, startPoint y: 305, endPoint x: 370, endPoint y: 307, distance: 272.2
click at [370, 307] on div at bounding box center [355, 336] width 173 height 114
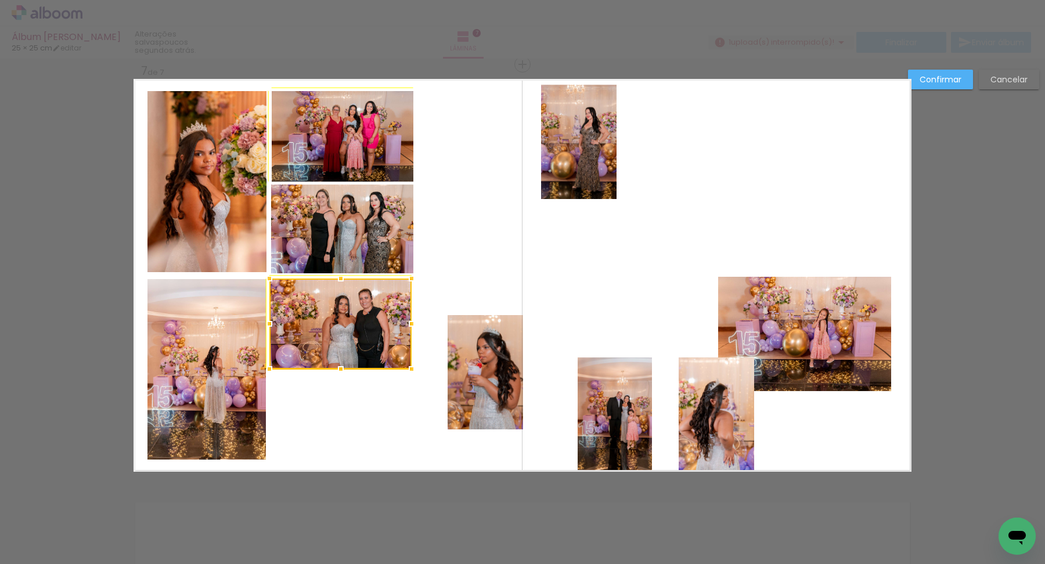
drag, startPoint x: 441, startPoint y: 392, endPoint x: 417, endPoint y: 375, distance: 29.6
click at [417, 375] on div at bounding box center [411, 369] width 23 height 23
click at [402, 363] on quentale-photo at bounding box center [340, 324] width 142 height 91
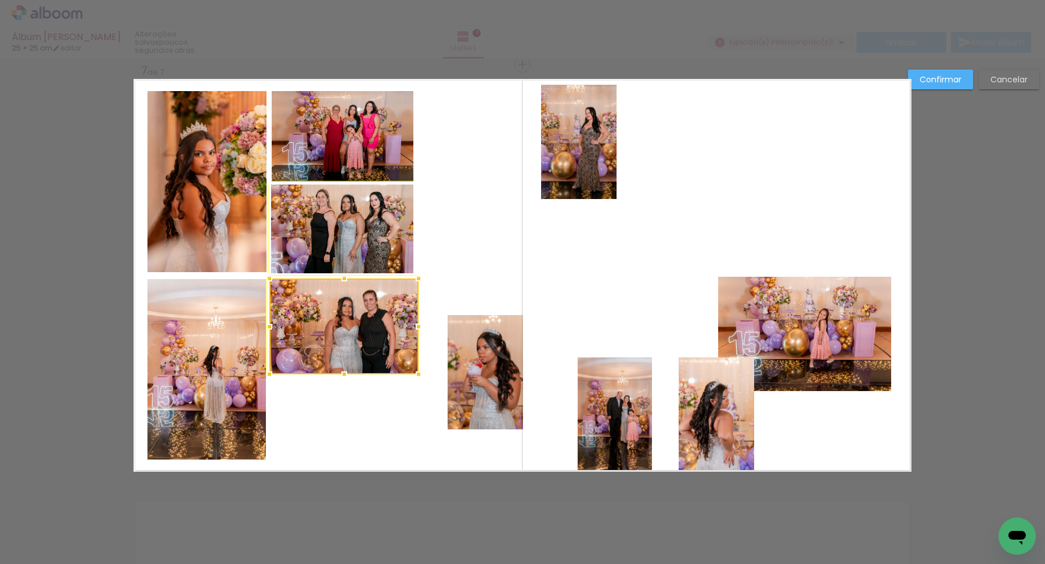
drag, startPoint x: 410, startPoint y: 366, endPoint x: 400, endPoint y: 358, distance: 12.4
click at [400, 358] on div at bounding box center [343, 327] width 149 height 96
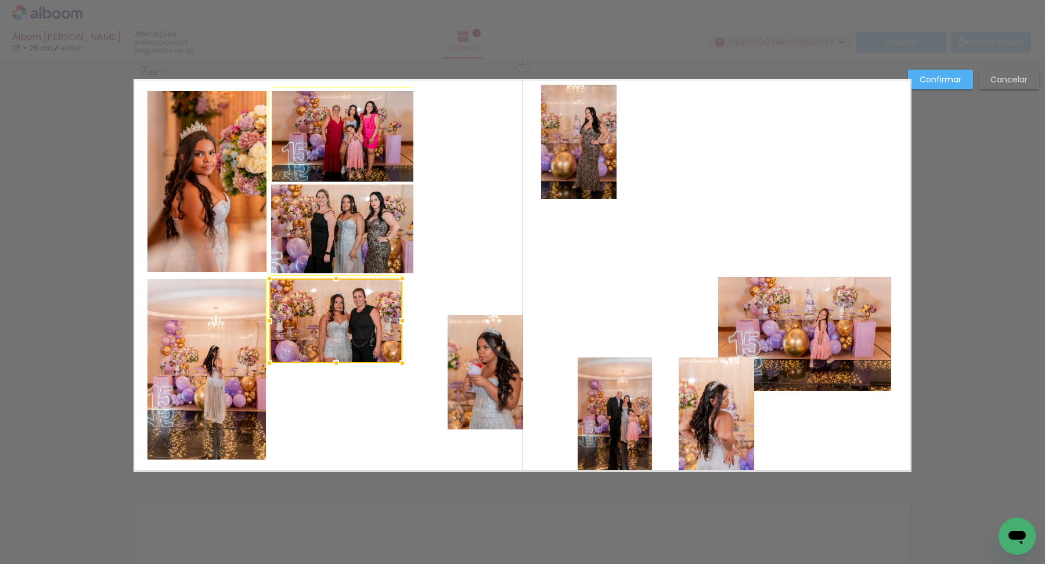
click at [418, 374] on album-spread "7 de 7" at bounding box center [522, 275] width 778 height 393
click at [467, 291] on quentale-layouter at bounding box center [522, 275] width 778 height 393
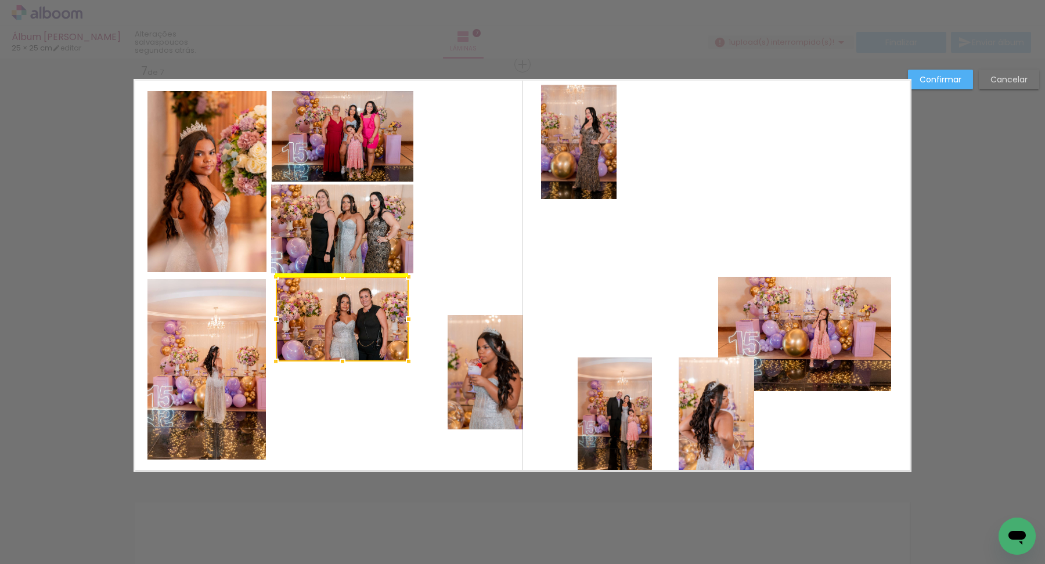
click at [326, 315] on div at bounding box center [342, 319] width 133 height 85
click at [473, 259] on quentale-layouter at bounding box center [522, 275] width 778 height 393
click at [318, 305] on quentale-photo at bounding box center [342, 319] width 133 height 85
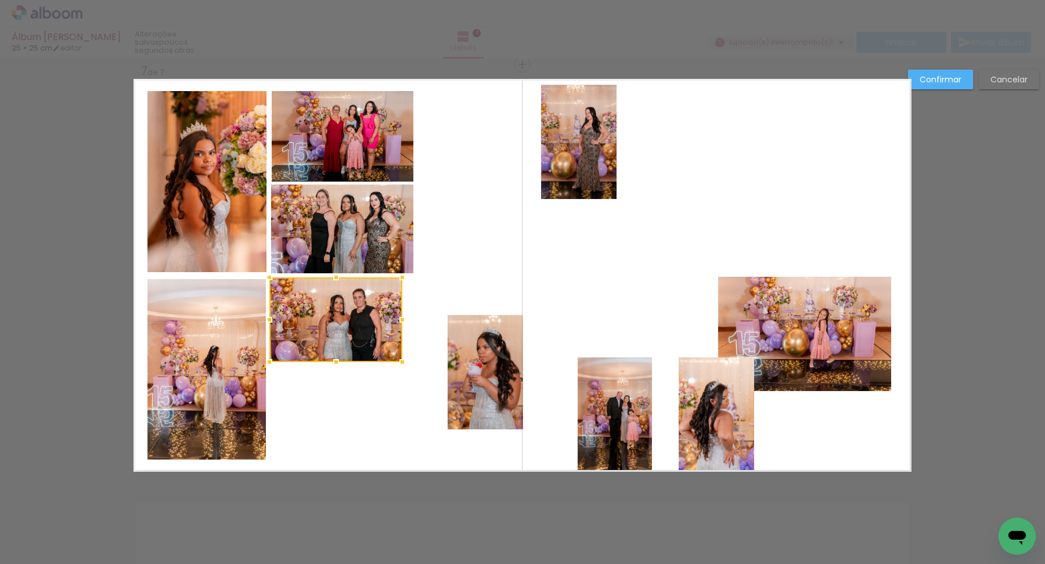
drag, startPoint x: 326, startPoint y: 308, endPoint x: 320, endPoint y: 308, distance: 5.8
click at [320, 308] on div at bounding box center [335, 319] width 133 height 85
click at [449, 284] on quentale-layouter at bounding box center [522, 275] width 778 height 393
click at [346, 320] on quentale-photo at bounding box center [335, 319] width 133 height 85
click at [316, 307] on div at bounding box center [335, 321] width 133 height 85
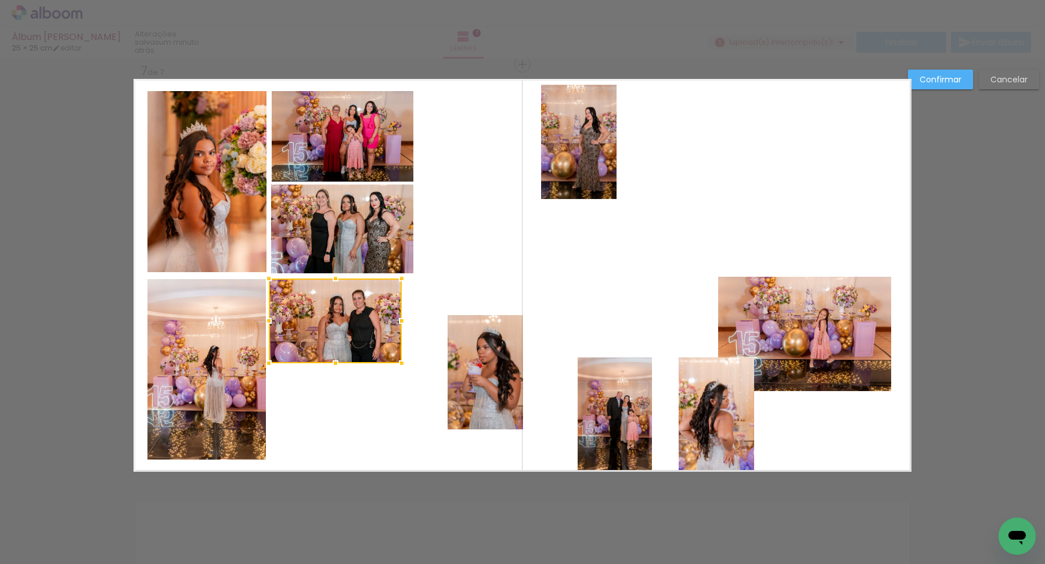
click at [471, 279] on quentale-layouter at bounding box center [522, 275] width 778 height 393
click at [319, 322] on quentale-photo at bounding box center [335, 321] width 133 height 85
click at [297, 306] on div at bounding box center [335, 321] width 133 height 85
click at [438, 273] on quentale-layouter at bounding box center [522, 275] width 778 height 393
click at [345, 306] on quentale-photo at bounding box center [335, 321] width 133 height 85
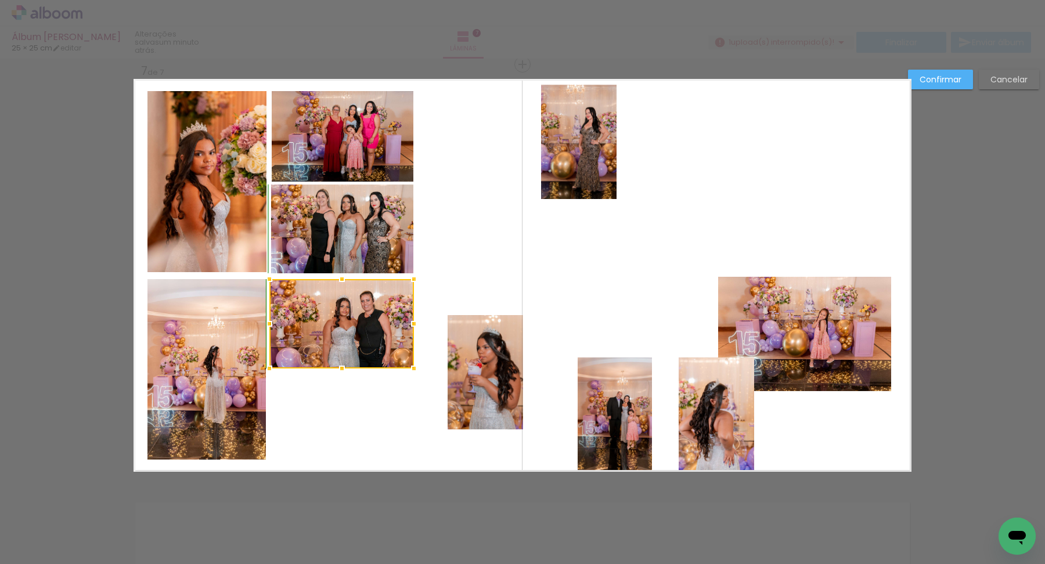
drag, startPoint x: 400, startPoint y: 362, endPoint x: 410, endPoint y: 364, distance: 10.8
click at [411, 364] on div at bounding box center [413, 368] width 23 height 23
click at [420, 377] on div at bounding box center [411, 368] width 23 height 23
click at [399, 405] on quentale-layouter at bounding box center [522, 275] width 778 height 393
click at [453, 293] on quentale-layouter at bounding box center [522, 275] width 778 height 393
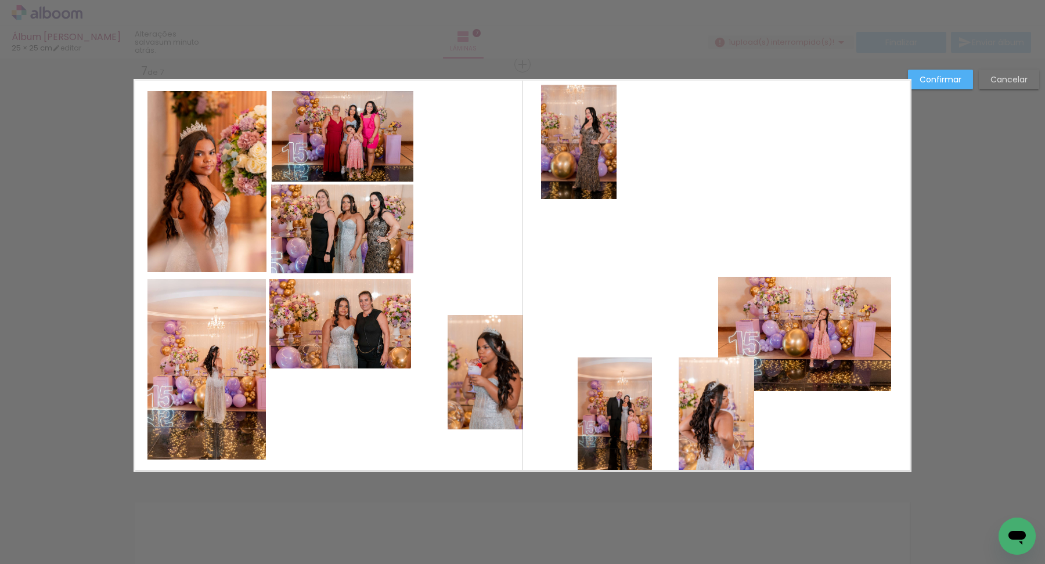
click at [324, 319] on quentale-photo at bounding box center [340, 323] width 142 height 89
click at [305, 305] on div at bounding box center [340, 325] width 142 height 89
click at [420, 297] on quentale-layouter at bounding box center [522, 275] width 778 height 393
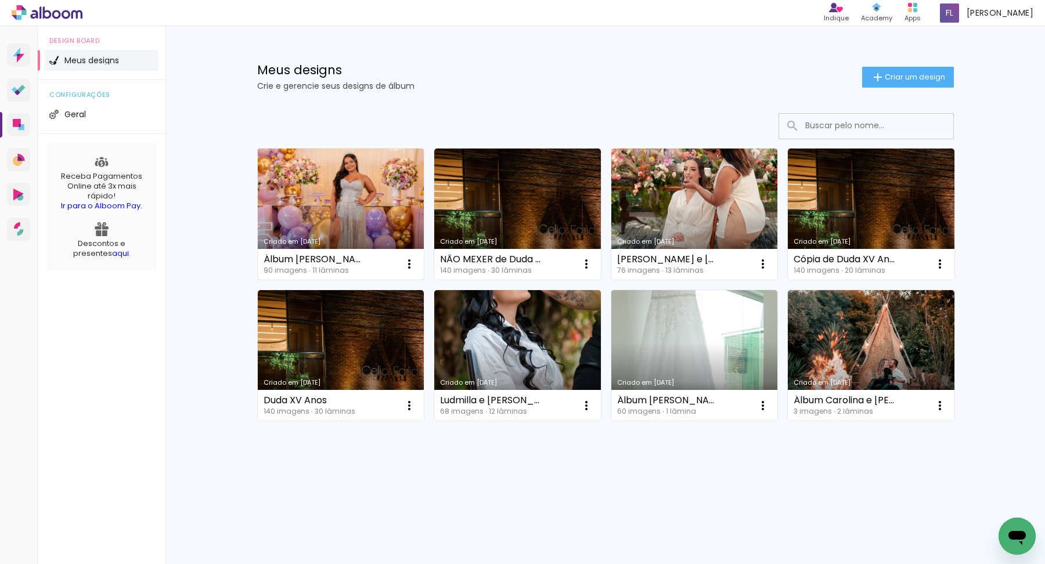
click at [367, 221] on link "Criado em 23/08/25" at bounding box center [341, 214] width 167 height 131
